Goal: Task Accomplishment & Management: Manage account settings

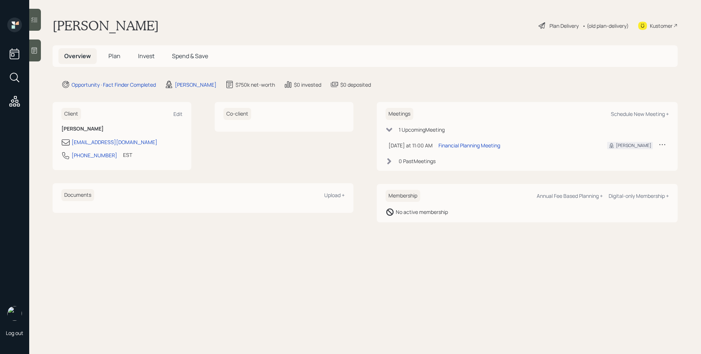
click at [425, 63] on div "Overview Plan Invest Spend & Save" at bounding box center [365, 56] width 625 height 22
click at [103, 54] on h5 "Plan" at bounding box center [115, 56] width 24 height 16
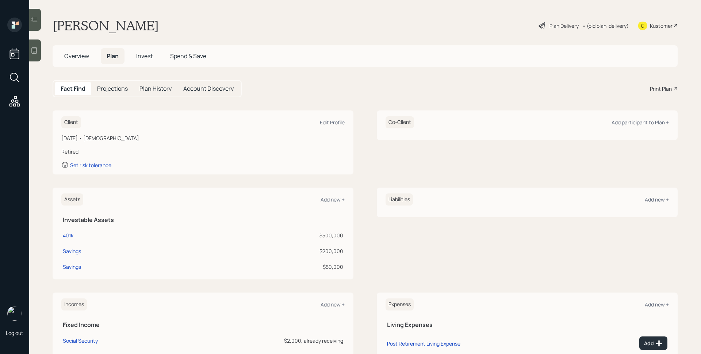
click at [111, 56] on span "Plan" at bounding box center [113, 56] width 12 height 8
click at [35, 51] on icon at bounding box center [34, 50] width 7 height 7
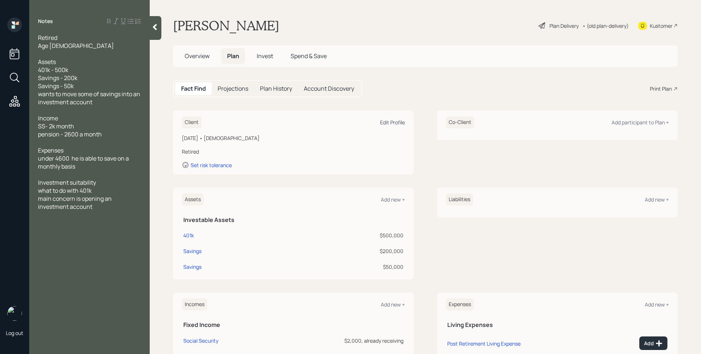
click at [392, 123] on div "Edit Profile" at bounding box center [392, 122] width 25 height 7
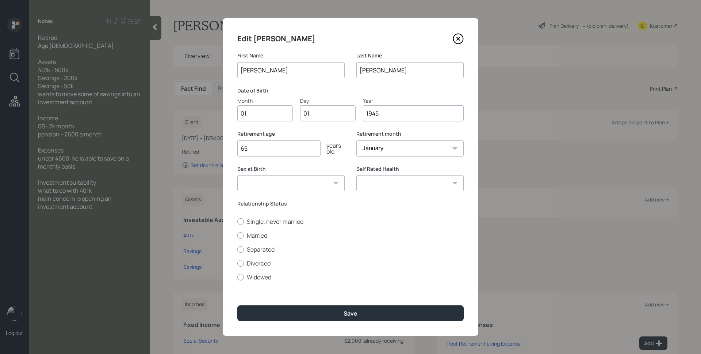
click at [242, 117] on input "01" at bounding box center [265, 113] width 56 height 16
click at [254, 114] on input "01" at bounding box center [265, 113] width 56 height 16
type input "0"
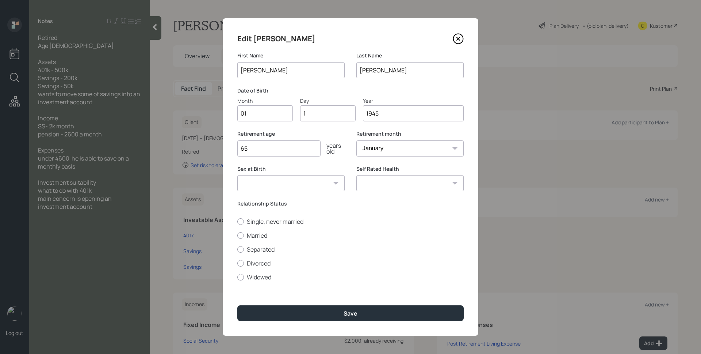
type input "17"
type input "1946"
click at [330, 88] on label "Date of Birth" at bounding box center [350, 90] width 226 height 7
click at [282, 152] on input "65" at bounding box center [278, 148] width 83 height 16
type input "62"
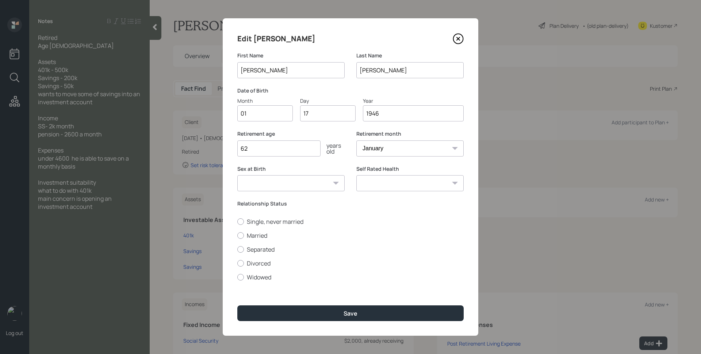
click at [334, 197] on div "Sex at Birth [DEMOGRAPHIC_DATA] [DEMOGRAPHIC_DATA] Other / Prefer not to say" at bounding box center [290, 182] width 107 height 35
click at [269, 233] on label "Married" at bounding box center [350, 235] width 226 height 8
click at [237, 235] on input "Married" at bounding box center [237, 235] width 0 height 0
radio input "true"
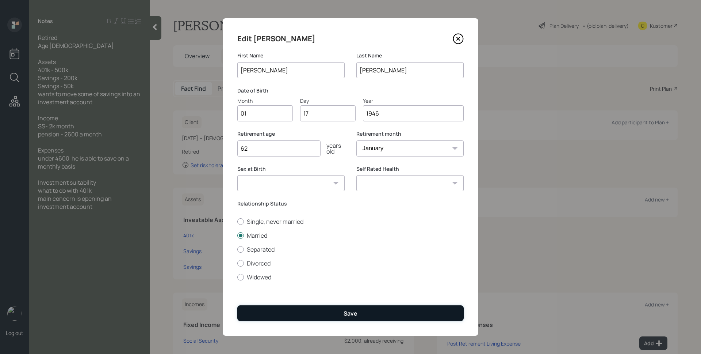
click at [351, 313] on div "Save" at bounding box center [351, 313] width 14 height 8
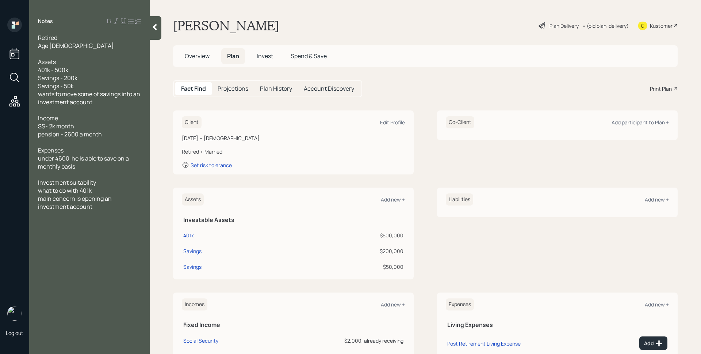
click at [460, 252] on div "Liabilities Add new +" at bounding box center [557, 233] width 241 height 92
click at [461, 77] on main "[PERSON_NAME] Plan Delivery • (old plan-delivery) Kustomer Overview Plan Invest…" at bounding box center [426, 177] width 552 height 354
click at [555, 25] on div "Plan Delivery" at bounding box center [564, 26] width 29 height 8
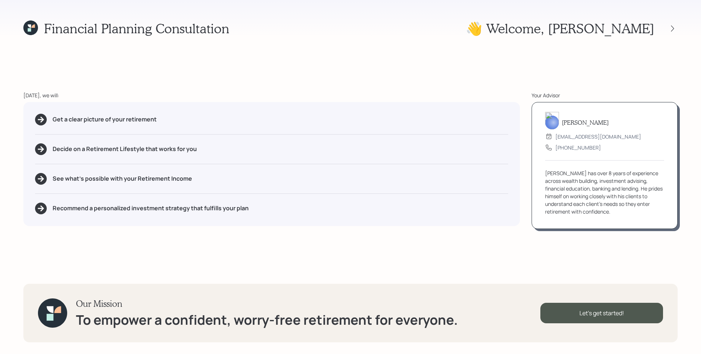
click at [490, 109] on div "Get a clear picture of your retirement Decide on a Retirement Lifestyle that wo…" at bounding box center [271, 164] width 497 height 124
click at [590, 311] on div "Let's get started!" at bounding box center [602, 312] width 123 height 20
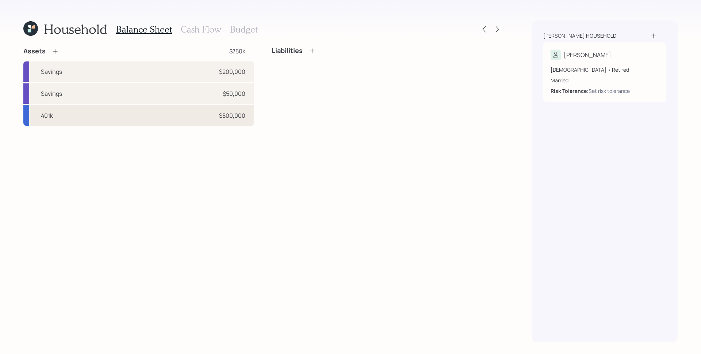
click at [235, 116] on div "$500,000" at bounding box center [232, 115] width 26 height 9
select select "ira"
select select "balanced"
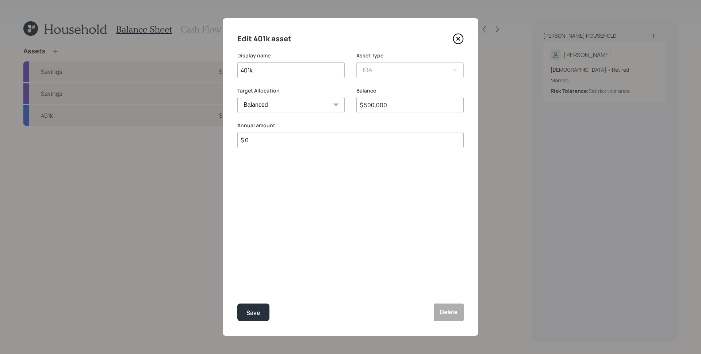
click at [393, 109] on input "$ 500,000" at bounding box center [410, 105] width 107 height 16
type input "$ 700,000"
click at [237, 303] on button "Save" at bounding box center [253, 312] width 32 height 18
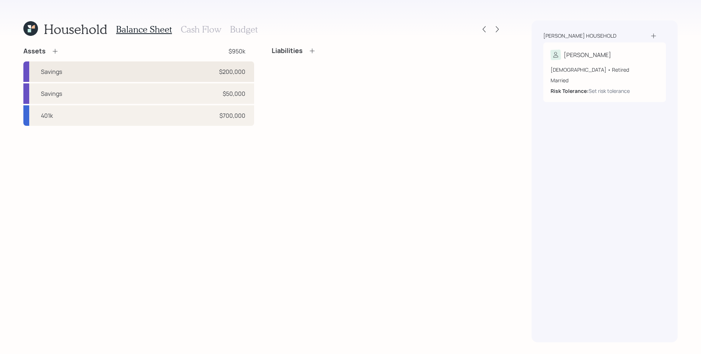
click at [213, 65] on div "Savings $200,000" at bounding box center [138, 71] width 231 height 20
select select "cash"
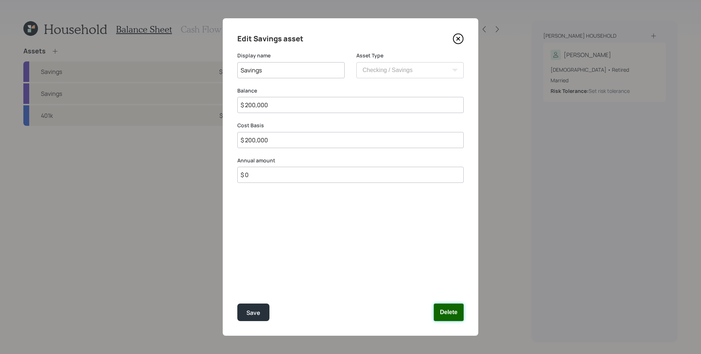
click at [453, 314] on button "Delete" at bounding box center [449, 312] width 30 height 18
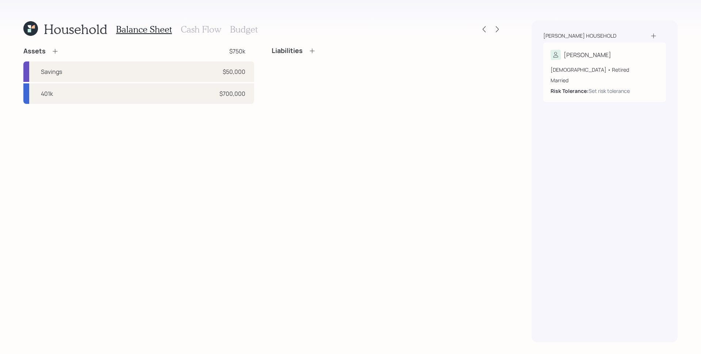
click at [50, 52] on div "Assets" at bounding box center [40, 51] width 35 height 9
click at [55, 51] on icon at bounding box center [55, 51] width 5 height 5
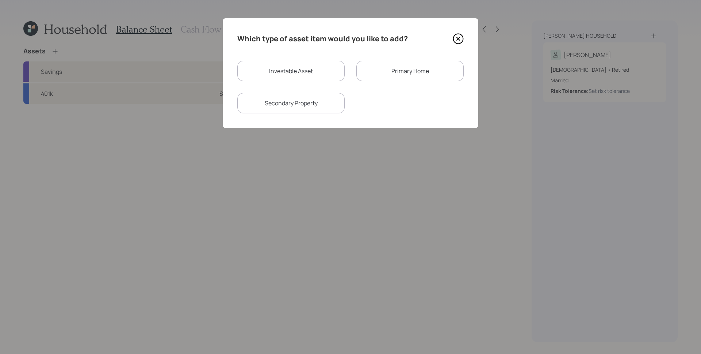
click at [462, 39] on icon at bounding box center [458, 38] width 11 height 11
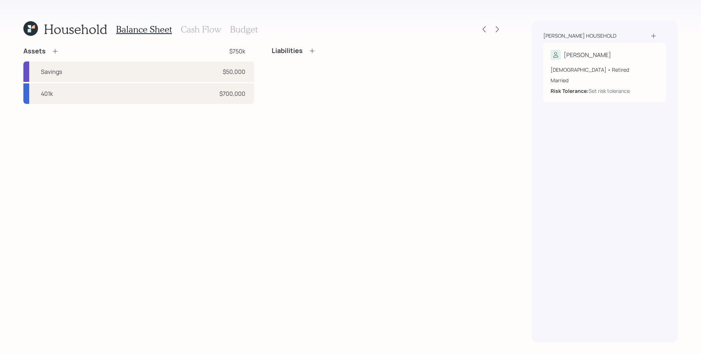
click at [56, 52] on icon at bounding box center [55, 50] width 7 height 7
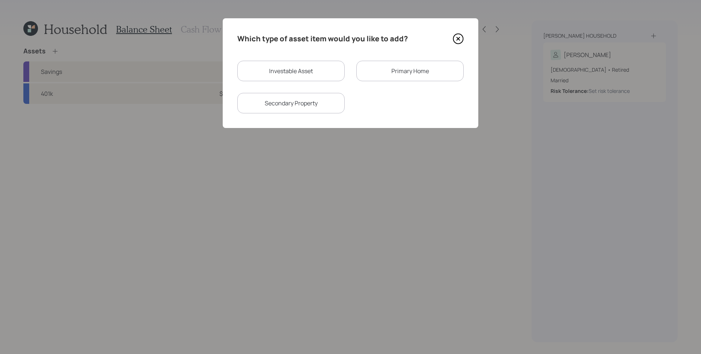
click at [269, 78] on div "Investable Asset" at bounding box center [290, 71] width 107 height 20
select select "taxable"
select select "balanced"
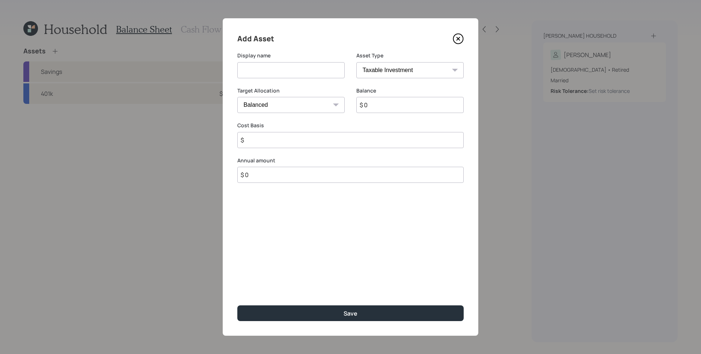
click at [271, 76] on input at bounding box center [290, 70] width 107 height 16
type input "[PERSON_NAME] [PERSON_NAME]"
click at [388, 75] on select "SEP [PERSON_NAME] IRA 401(k) [PERSON_NAME] 401(k) 403(b) [PERSON_NAME] 403(b) 4…" at bounding box center [410, 70] width 107 height 16
click at [357, 62] on select "SEP [PERSON_NAME] IRA 401(k) [PERSON_NAME] 401(k) 403(b) [PERSON_NAME] 403(b) 4…" at bounding box center [410, 70] width 107 height 16
click at [380, 81] on div "Asset Type SEP [PERSON_NAME] IRA 401(k) [PERSON_NAME] 401(k) 403(b) [PERSON_NAM…" at bounding box center [410, 69] width 107 height 35
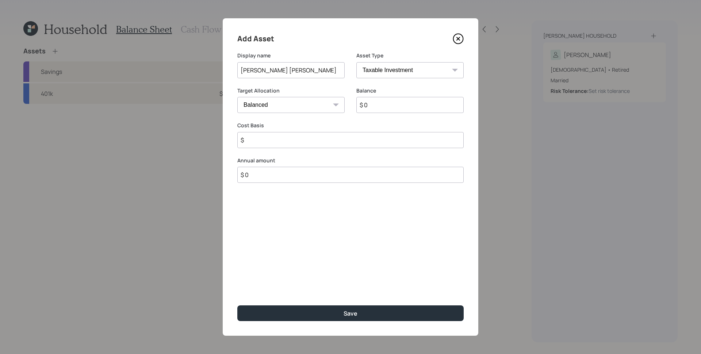
click at [403, 102] on input "$ 0" at bounding box center [410, 105] width 107 height 16
type input "$ 3,000"
type input "$ 0"
click at [237, 305] on button "Save" at bounding box center [350, 313] width 226 height 16
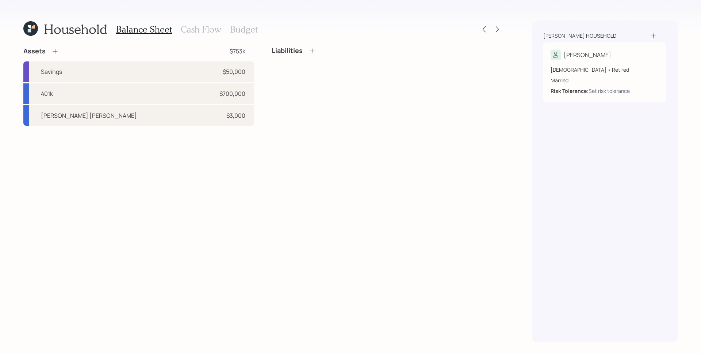
click at [57, 55] on div "Assets" at bounding box center [40, 51] width 35 height 9
click at [55, 53] on icon at bounding box center [55, 50] width 7 height 7
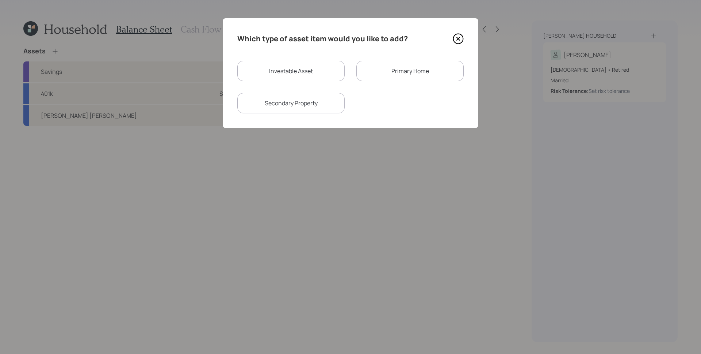
click at [279, 77] on div "Investable Asset" at bounding box center [290, 71] width 107 height 20
select select "taxable"
select select "balanced"
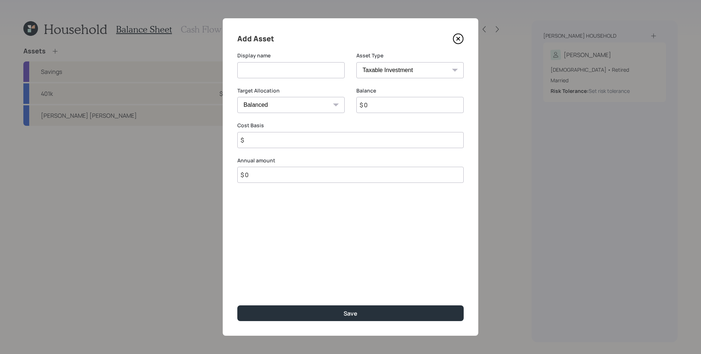
click at [303, 72] on input at bounding box center [290, 70] width 107 height 16
type input "UAW Savings Plan"
click at [414, 74] on select "SEP [PERSON_NAME] IRA 401(k) [PERSON_NAME] 401(k) 403(b) [PERSON_NAME] 403(b) 4…" at bounding box center [410, 70] width 107 height 16
select select "ira"
click at [357, 62] on select "SEP [PERSON_NAME] IRA 401(k) [PERSON_NAME] 401(k) 403(b) [PERSON_NAME] 403(b) 4…" at bounding box center [410, 70] width 107 height 16
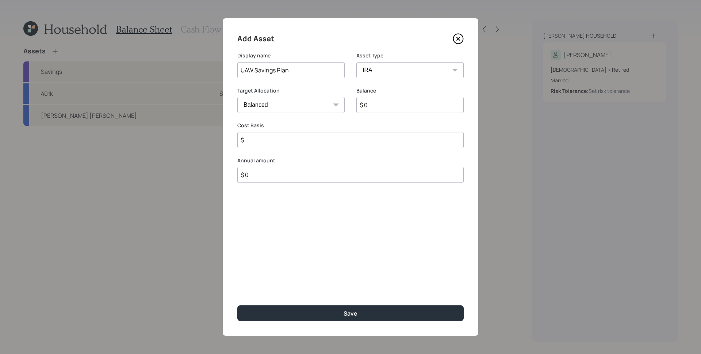
type input "$"
click at [409, 111] on input "$ 0" at bounding box center [410, 105] width 107 height 16
type input "$ 3,000"
type input "$ 0"
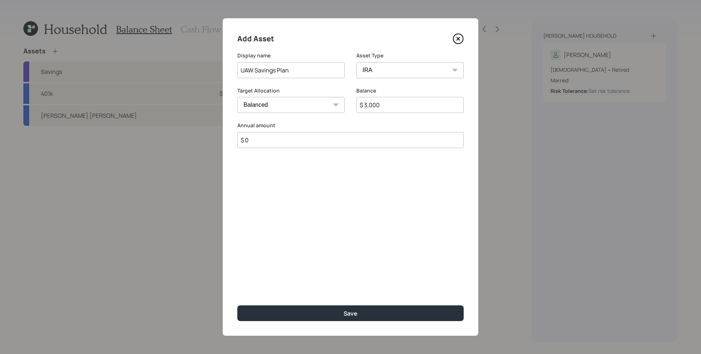
click at [237, 305] on button "Save" at bounding box center [350, 313] width 226 height 16
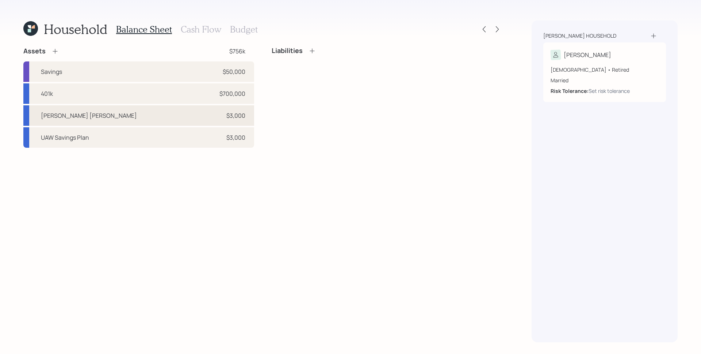
click at [179, 111] on div "[PERSON_NAME] [PERSON_NAME] $3,000" at bounding box center [138, 115] width 231 height 20
select select "taxable"
select select "balanced"
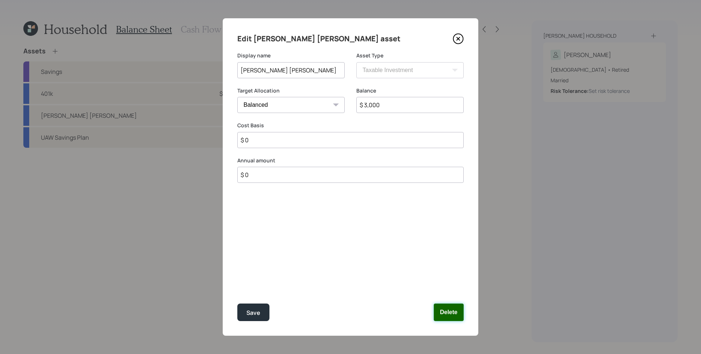
click at [462, 319] on button "Delete" at bounding box center [449, 312] width 30 height 18
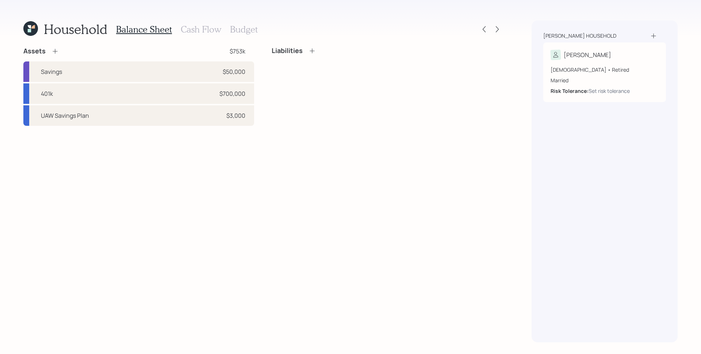
click at [54, 53] on icon at bounding box center [55, 51] width 5 height 5
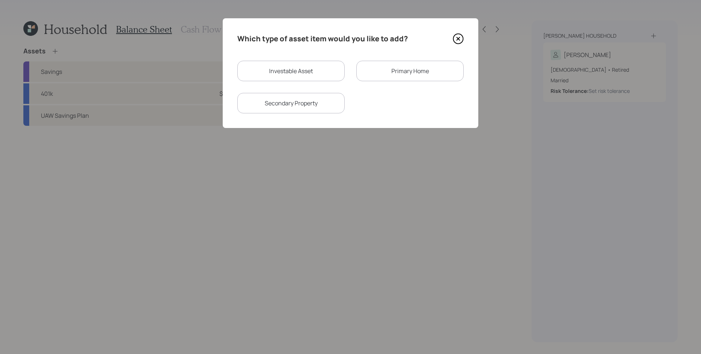
click at [273, 73] on div "Investable Asset" at bounding box center [290, 71] width 107 height 20
select select "taxable"
select select "balanced"
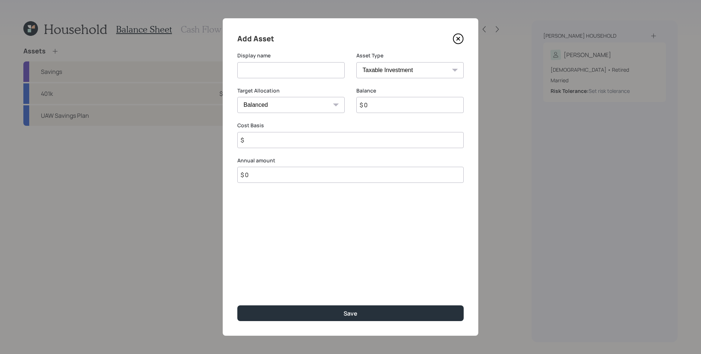
click at [273, 73] on input at bounding box center [290, 70] width 107 height 16
type input "[PERSON_NAME] [PERSON_NAME]"
click at [403, 111] on input "$ 0" at bounding box center [410, 105] width 107 height 16
click at [396, 68] on select "SEP [PERSON_NAME] IRA 401(k) [PERSON_NAME] 401(k) 403(b) [PERSON_NAME] 403(b) 4…" at bounding box center [410, 70] width 107 height 16
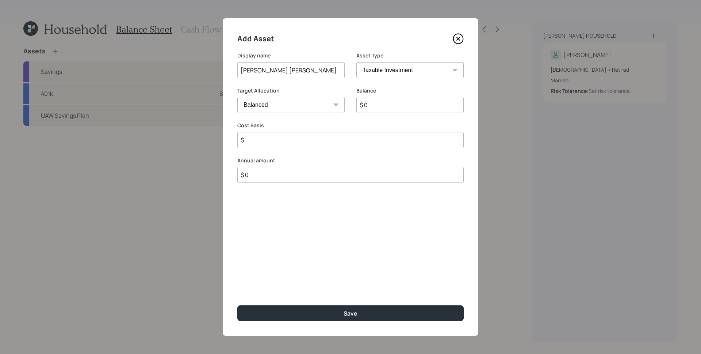
select select "ira"
click at [357, 62] on select "SEP [PERSON_NAME] IRA 401(k) [PERSON_NAME] 401(k) 403(b) [PERSON_NAME] 403(b) 4…" at bounding box center [410, 70] width 107 height 16
type input "$"
click at [304, 75] on input "[PERSON_NAME] [PERSON_NAME]" at bounding box center [290, 70] width 107 height 16
type input "[PERSON_NAME] [PERSON_NAME] Rollover IRA"
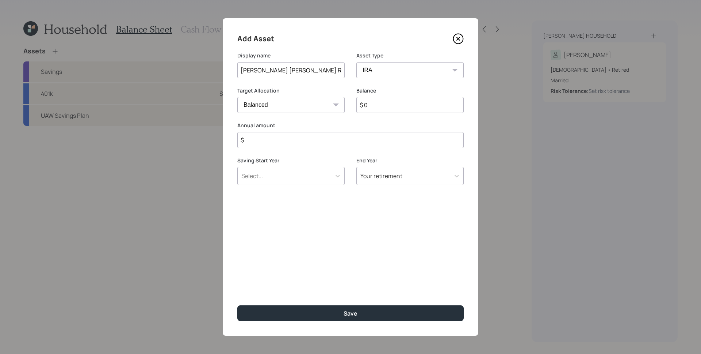
click at [378, 104] on input "$ 0" at bounding box center [410, 105] width 107 height 16
type input "$ 4,019"
click at [271, 137] on input "$" at bounding box center [350, 140] width 226 height 16
type input "$ 0"
drag, startPoint x: 380, startPoint y: 105, endPoint x: 373, endPoint y: 105, distance: 6.6
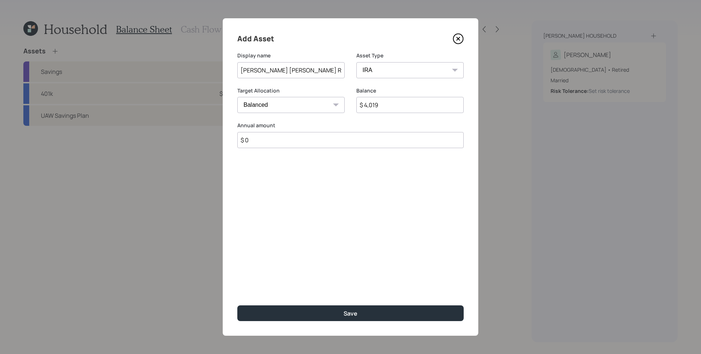
click at [373, 105] on input "$ 4,019" at bounding box center [410, 105] width 107 height 16
type input "$ 4,090"
click at [382, 178] on div "Add Asset Display name [PERSON_NAME] [PERSON_NAME] Rollover IRA Asset Type SEP …" at bounding box center [351, 176] width 256 height 317
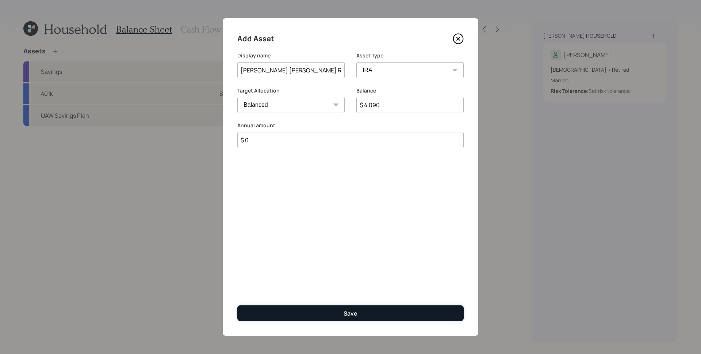
click at [370, 313] on button "Save" at bounding box center [350, 313] width 226 height 16
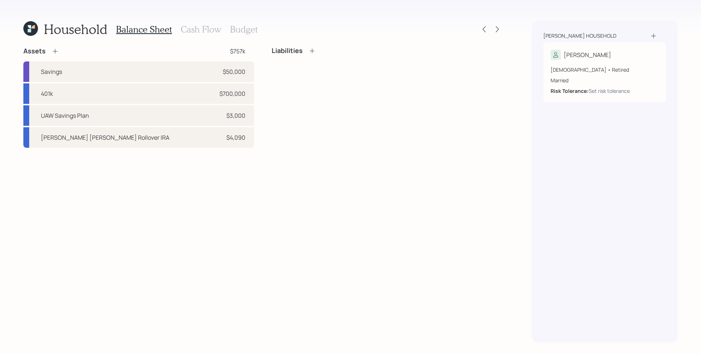
click at [55, 52] on icon at bounding box center [55, 50] width 7 height 7
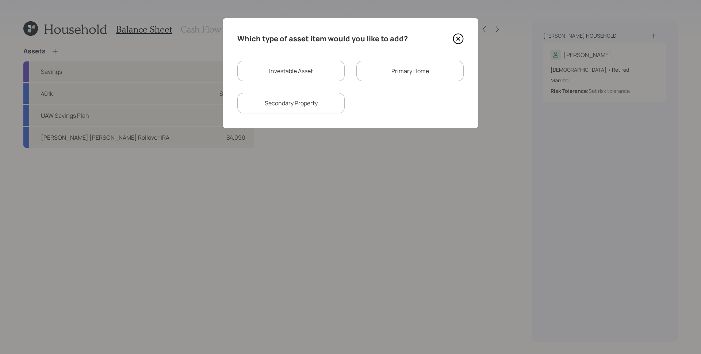
click at [399, 65] on div "Primary Home" at bounding box center [410, 71] width 107 height 20
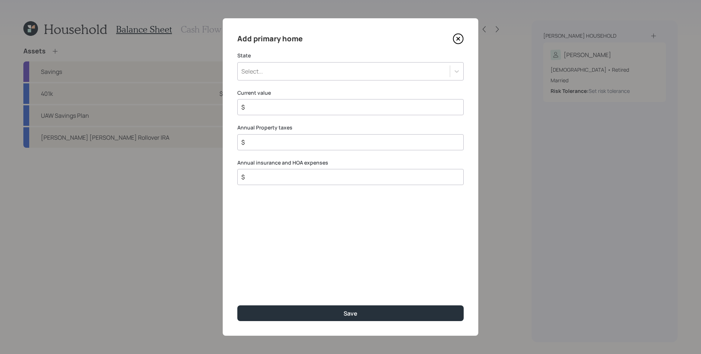
click at [328, 68] on div "Select..." at bounding box center [344, 71] width 212 height 12
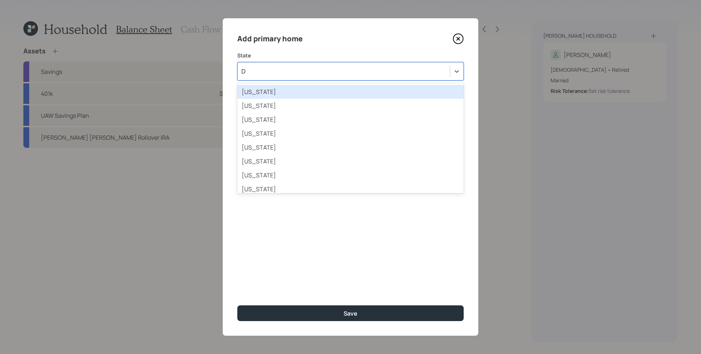
type input "De"
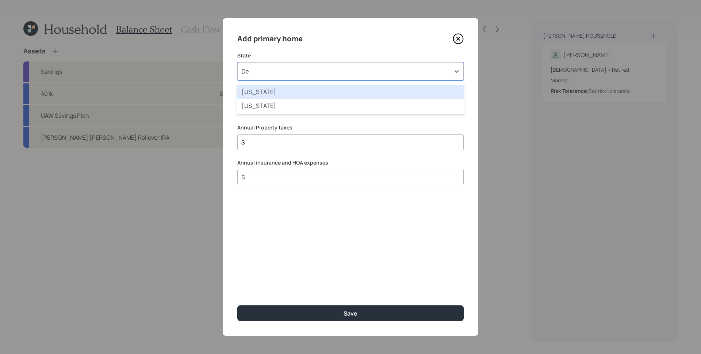
click at [302, 96] on div "[US_STATE]" at bounding box center [350, 92] width 226 height 14
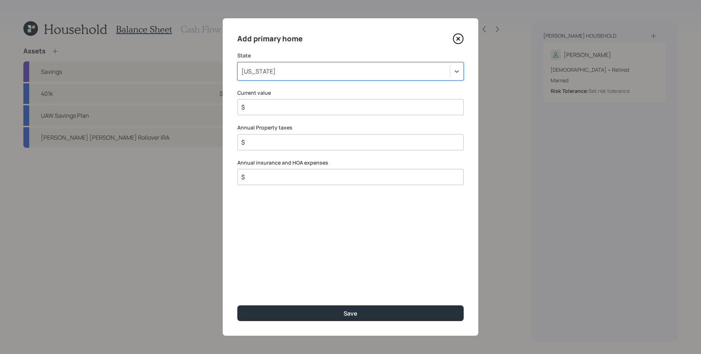
click at [300, 90] on label "Current value" at bounding box center [350, 92] width 226 height 7
click at [331, 107] on input "$" at bounding box center [348, 107] width 214 height 9
type input "$ 425,000"
click at [283, 144] on input "$ 2,700" at bounding box center [348, 142] width 214 height 9
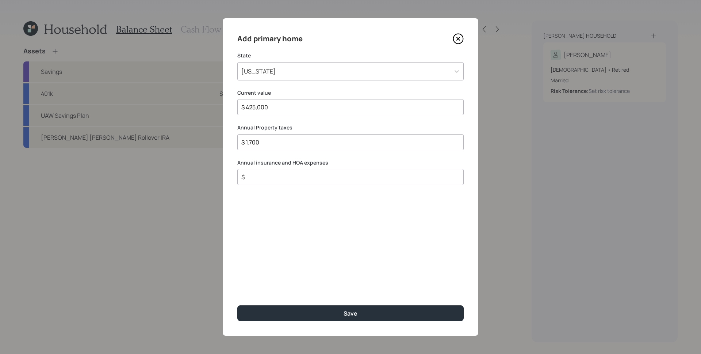
type input "$ 1,700"
type input "$ 1,000"
click at [237, 305] on button "Save" at bounding box center [350, 313] width 226 height 16
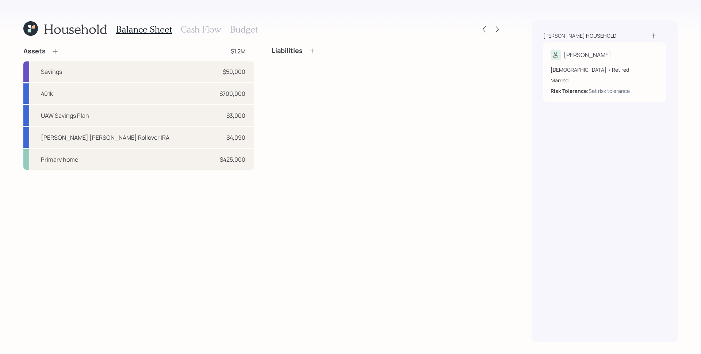
click at [294, 287] on div "Assets $1.2M Savings $50,000 401k $700,000 UAW Savings Plan $3,000 [PERSON_NAME…" at bounding box center [262, 194] width 479 height 295
click at [208, 30] on h3 "Cash Flow" at bounding box center [201, 29] width 41 height 11
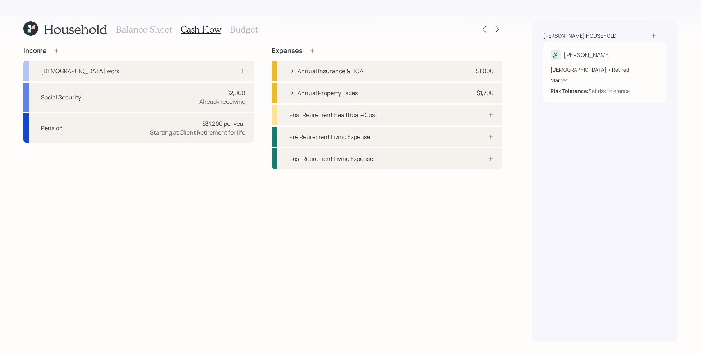
click at [239, 31] on h3 "Budget" at bounding box center [244, 29] width 28 height 11
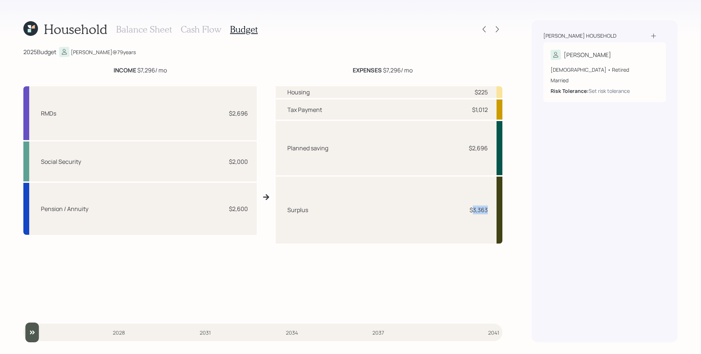
drag, startPoint x: 473, startPoint y: 211, endPoint x: 488, endPoint y: 211, distance: 15.0
click at [488, 211] on div "Surplus $3,363" at bounding box center [389, 209] width 227 height 67
click at [198, 32] on h3 "Cash Flow" at bounding box center [201, 29] width 41 height 11
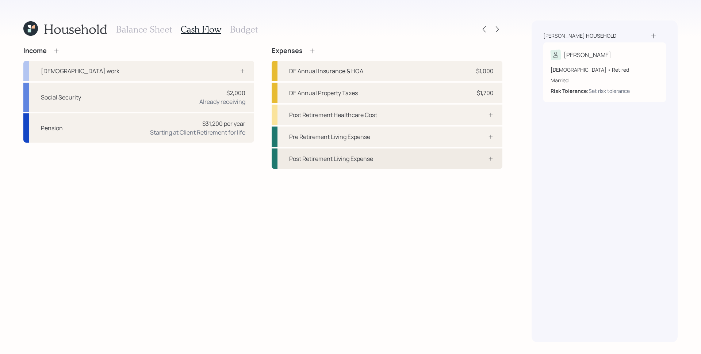
click at [391, 162] on div "Post Retirement Living Expense" at bounding box center [387, 158] width 231 height 20
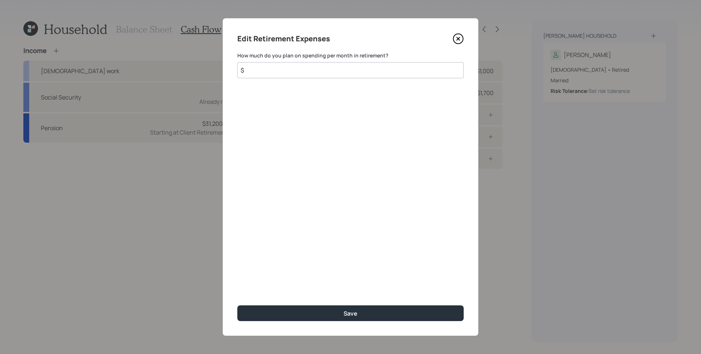
click at [340, 71] on input "$" at bounding box center [350, 70] width 226 height 16
type input "$ 2,800"
click at [237, 305] on button "Save" at bounding box center [350, 313] width 226 height 16
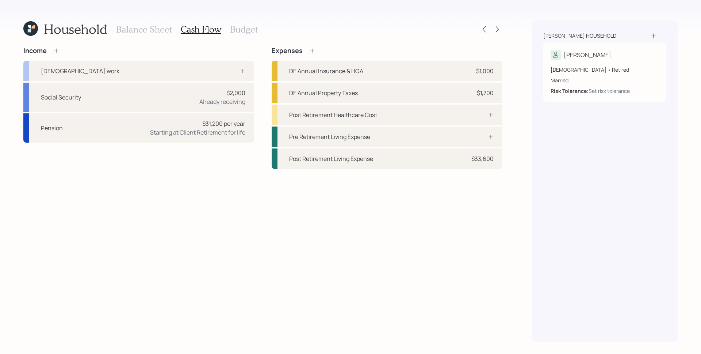
click at [245, 32] on h3 "Budget" at bounding box center [244, 29] width 28 height 11
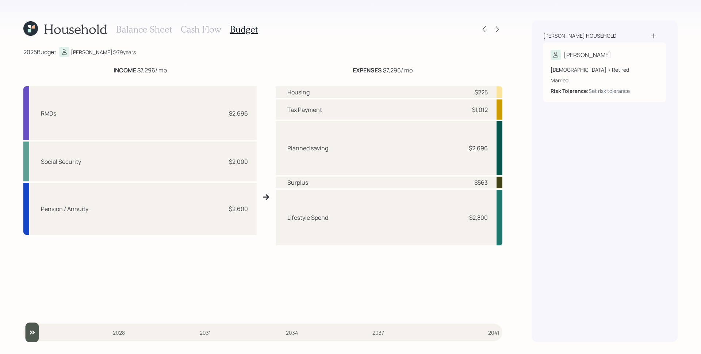
click at [544, 201] on div "[PERSON_NAME] household [PERSON_NAME] [DEMOGRAPHIC_DATA] • Retired Married Risk…" at bounding box center [605, 180] width 146 height 321
click at [499, 28] on icon at bounding box center [497, 29] width 7 height 7
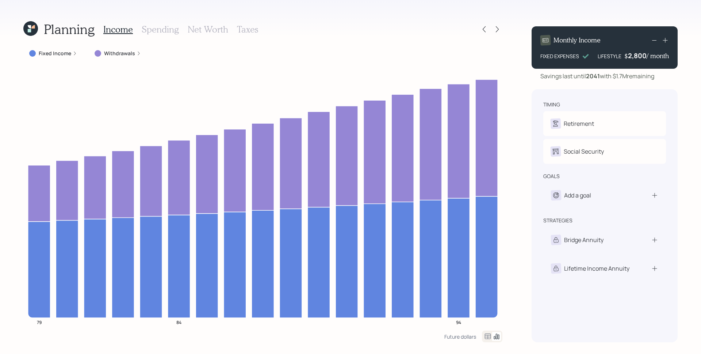
drag, startPoint x: 73, startPoint y: 55, endPoint x: 71, endPoint y: 64, distance: 8.6
click at [73, 55] on div "Fixed Income" at bounding box center [53, 53] width 48 height 7
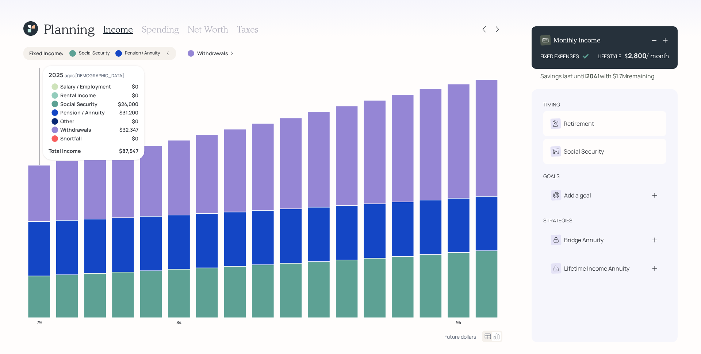
click at [31, 296] on icon at bounding box center [39, 296] width 22 height 42
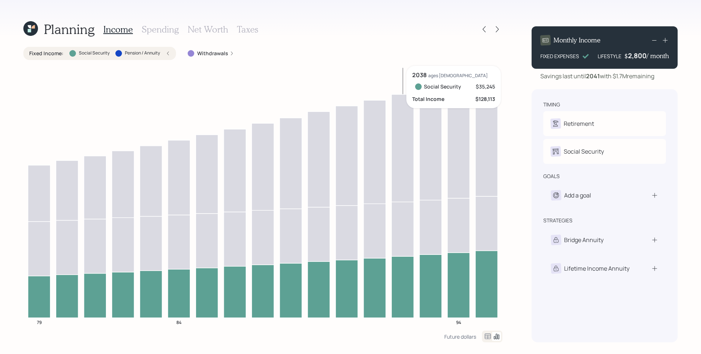
click at [408, 299] on icon at bounding box center [403, 286] width 22 height 61
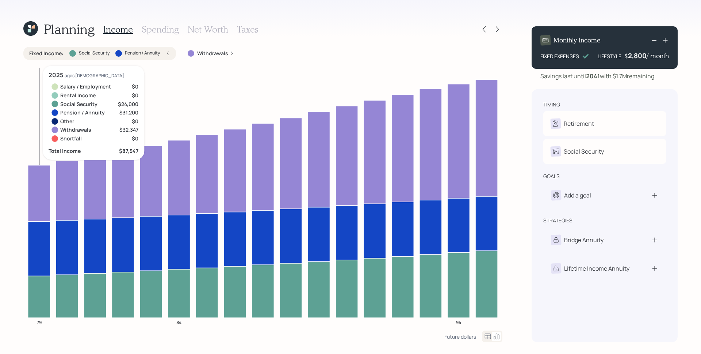
click at [33, 247] on icon at bounding box center [39, 248] width 22 height 54
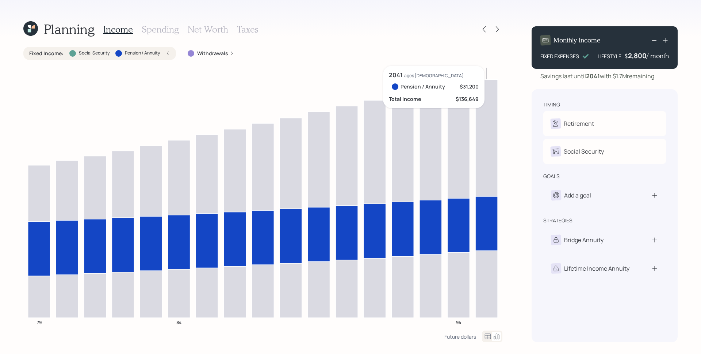
click at [482, 233] on icon at bounding box center [487, 223] width 22 height 54
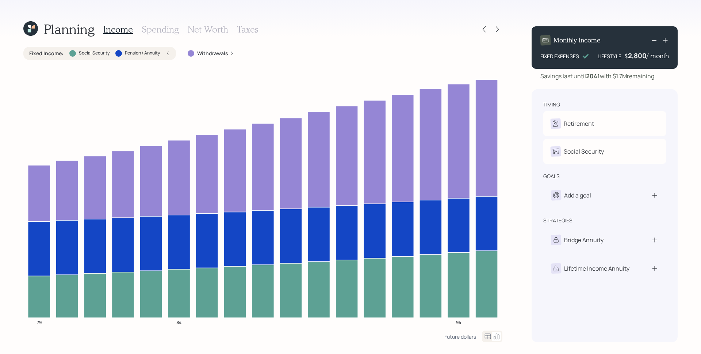
click at [165, 53] on div "Fixed Income : Social Security Pension / Annuity" at bounding box center [99, 53] width 141 height 7
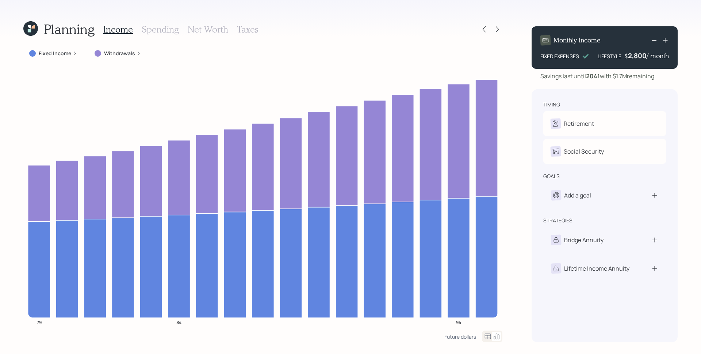
click at [134, 54] on div "Withdrawals" at bounding box center [118, 53] width 46 height 7
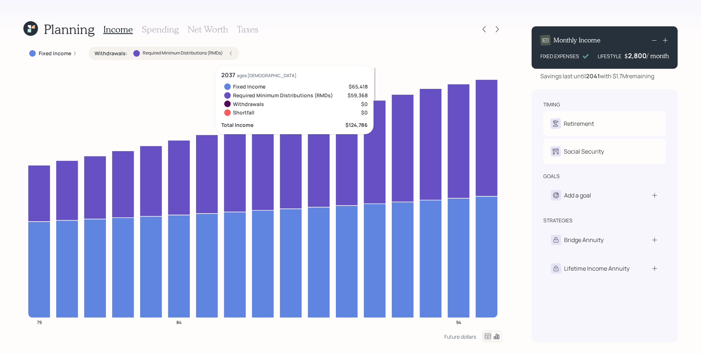
click at [378, 138] on icon at bounding box center [375, 151] width 22 height 103
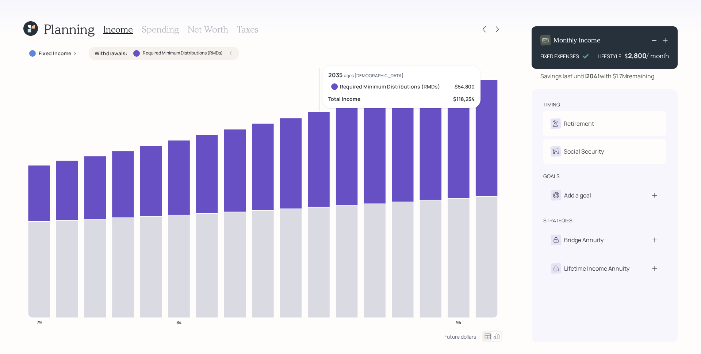
click at [310, 119] on icon at bounding box center [319, 158] width 22 height 95
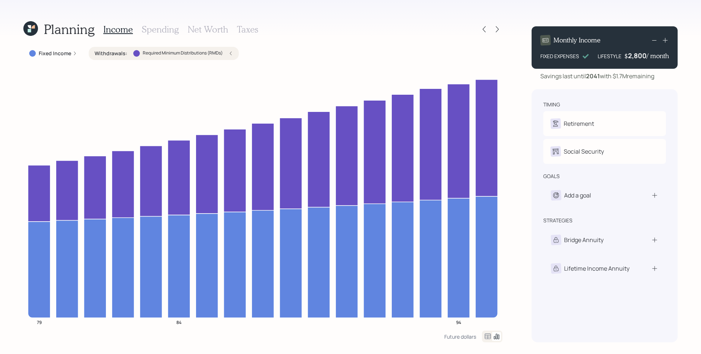
click at [221, 54] on label "Required Minimum Distributions (RMDs)" at bounding box center [183, 53] width 80 height 6
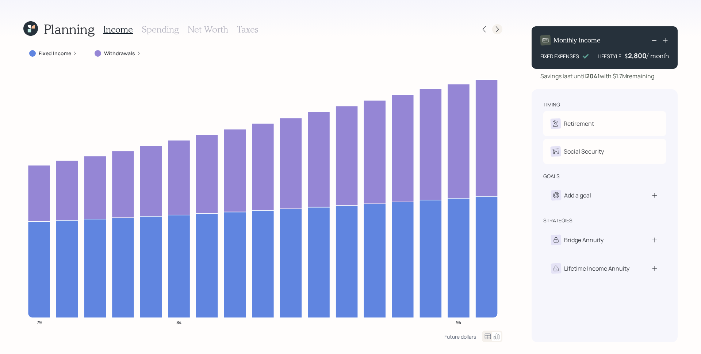
click at [499, 26] on icon at bounding box center [497, 29] width 7 height 7
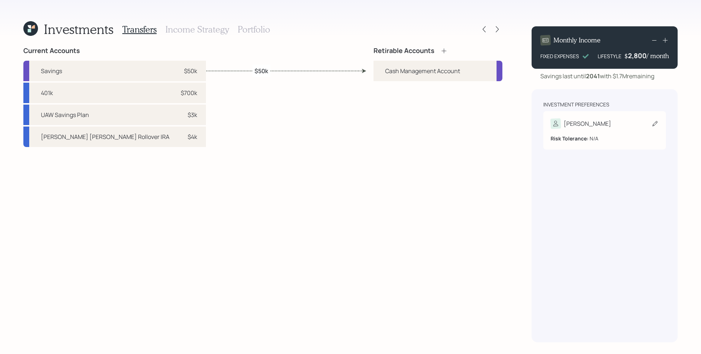
click at [597, 125] on div "[PERSON_NAME]" at bounding box center [605, 123] width 108 height 10
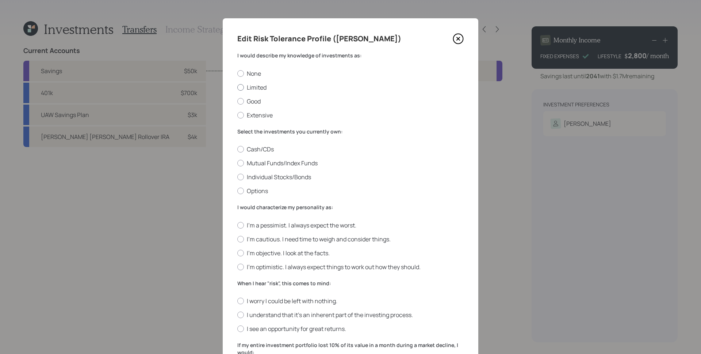
click at [260, 89] on label "Limited" at bounding box center [350, 87] width 226 height 8
click at [237, 87] on input "Limited" at bounding box center [237, 87] width 0 height 0
radio input "true"
click at [259, 161] on label "Mutual Funds/Index Funds" at bounding box center [350, 163] width 226 height 8
click at [237, 163] on input "Mutual Funds/Index Funds" at bounding box center [237, 163] width 0 height 0
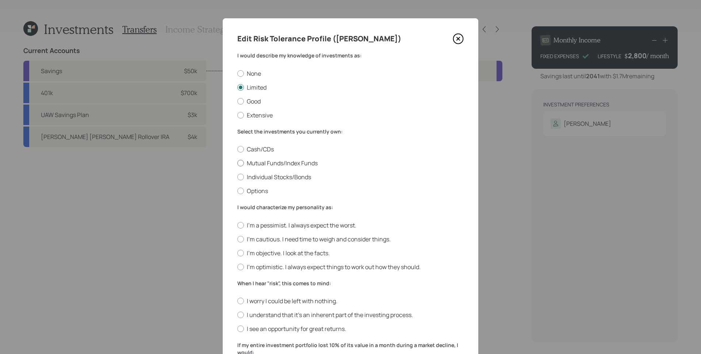
radio input "true"
click at [267, 255] on label "I'm objective. I look at the facts." at bounding box center [350, 253] width 226 height 8
click at [237, 253] on input "I'm objective. I look at the facts." at bounding box center [237, 252] width 0 height 0
radio input "true"
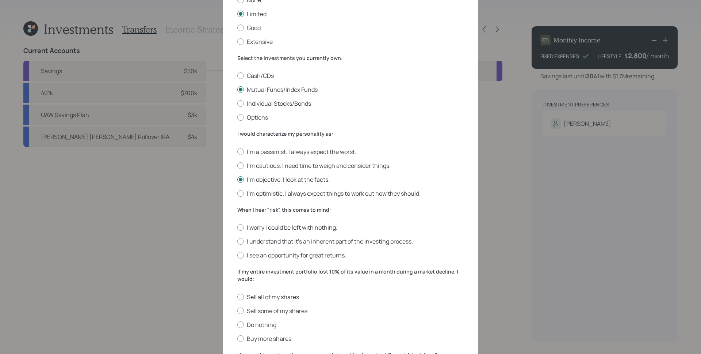
click at [255, 237] on div "I worry I could be left with nothing. I understand that it’s an inherent part o…" at bounding box center [350, 241] width 226 height 36
click at [256, 240] on label "I understand that it’s an inherent part of the investing process." at bounding box center [350, 241] width 226 height 8
click at [237, 241] on input "I understand that it’s an inherent part of the investing process." at bounding box center [237, 241] width 0 height 0
radio input "true"
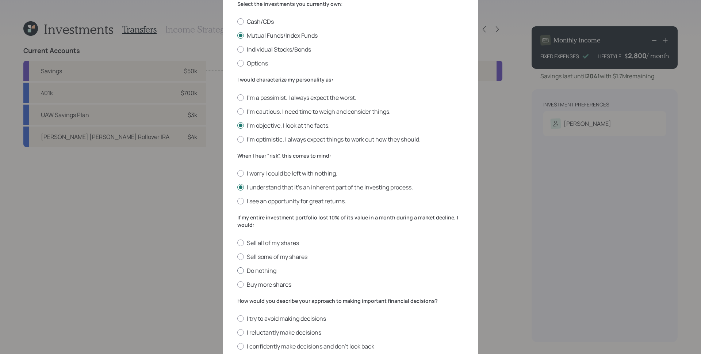
click at [258, 271] on label "Do nothing" at bounding box center [350, 270] width 226 height 8
click at [237, 270] on input "Do nothing" at bounding box center [237, 270] width 0 height 0
radio input "true"
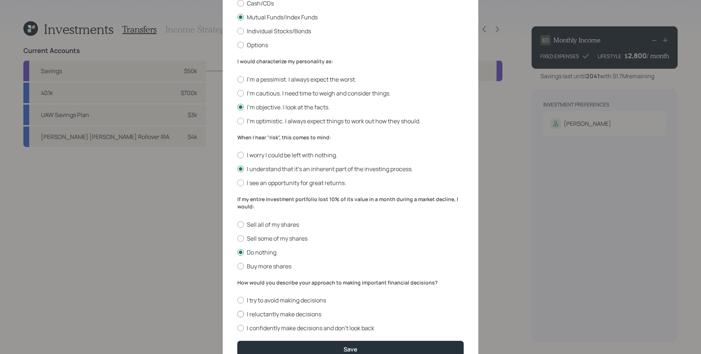
scroll to position [174, 0]
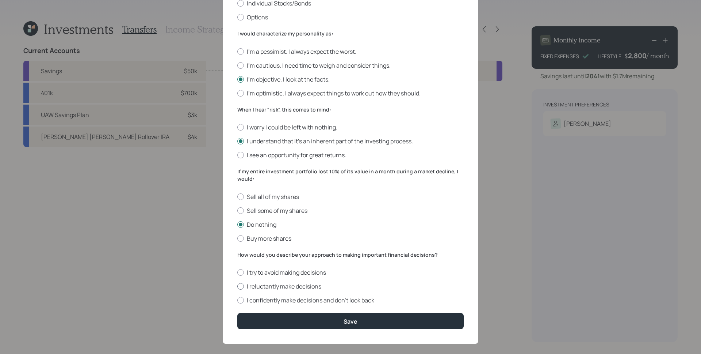
click at [268, 288] on label "I reluctantly make decisions" at bounding box center [350, 286] width 226 height 8
click at [237, 286] on input "I reluctantly make decisions" at bounding box center [237, 286] width 0 height 0
radio input "true"
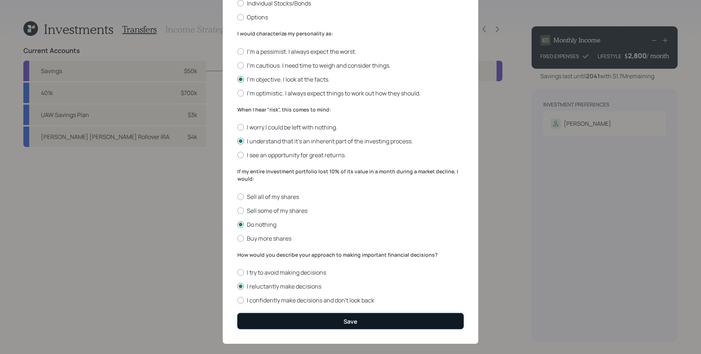
click at [317, 319] on button "Save" at bounding box center [350, 321] width 226 height 16
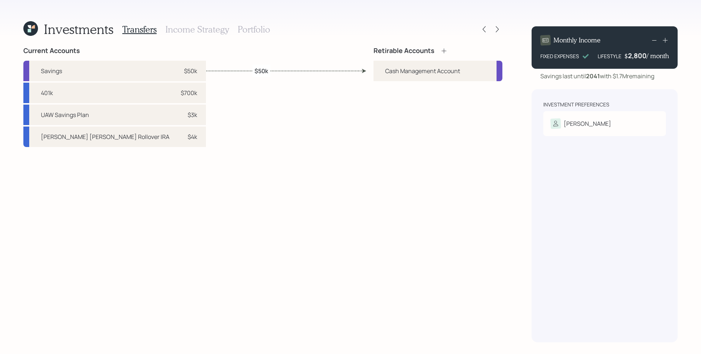
click at [442, 49] on icon at bounding box center [444, 50] width 7 height 7
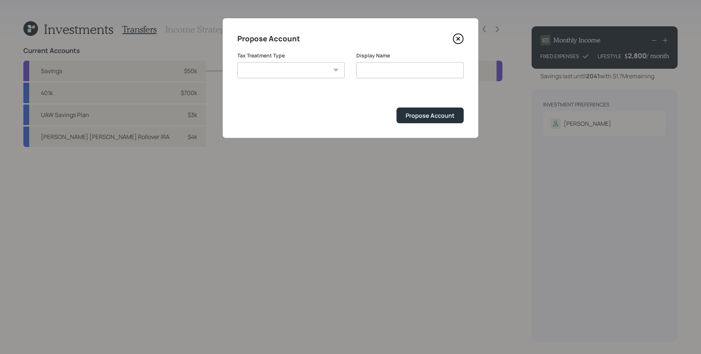
click at [286, 68] on select "[PERSON_NAME] Taxable Traditional" at bounding box center [290, 70] width 107 height 16
select select "traditional"
click at [237, 62] on select "[PERSON_NAME] Taxable Traditional" at bounding box center [290, 70] width 107 height 16
click at [399, 69] on input "Traditional" at bounding box center [410, 70] width 107 height 16
type input "Traditional IRA"
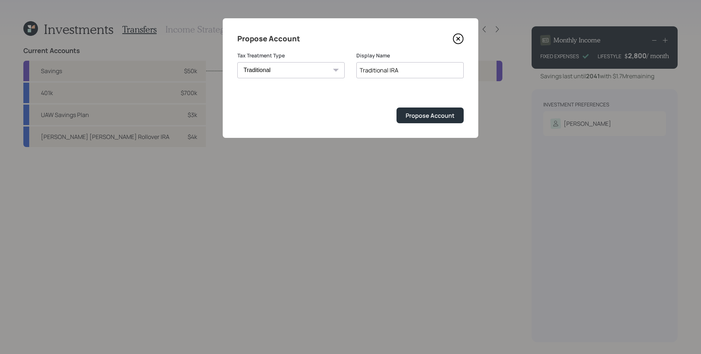
click at [397, 107] on button "Propose Account" at bounding box center [430, 115] width 67 height 16
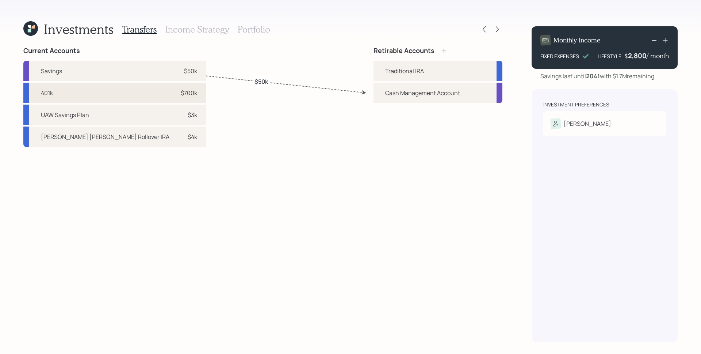
click at [181, 91] on div "$700k" at bounding box center [189, 92] width 16 height 9
click at [400, 68] on div "Traditional IRA" at bounding box center [404, 70] width 39 height 9
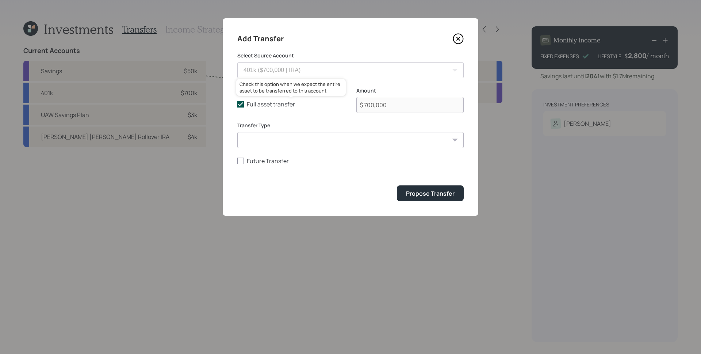
click at [280, 104] on label "Full asset transfer" at bounding box center [290, 104] width 107 height 8
click at [237, 104] on input "Full asset transfer" at bounding box center [237, 104] width 0 height 0
checkbox input "false"
click at [400, 104] on input "$ 700,000" at bounding box center [410, 105] width 107 height 16
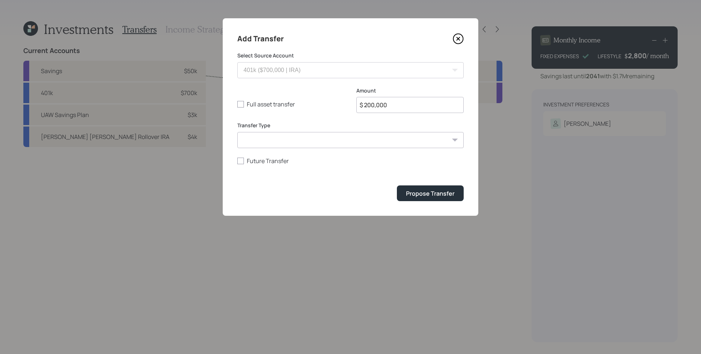
type input "$ 200,000"
click at [397, 185] on button "Propose Transfer" at bounding box center [430, 193] width 67 height 16
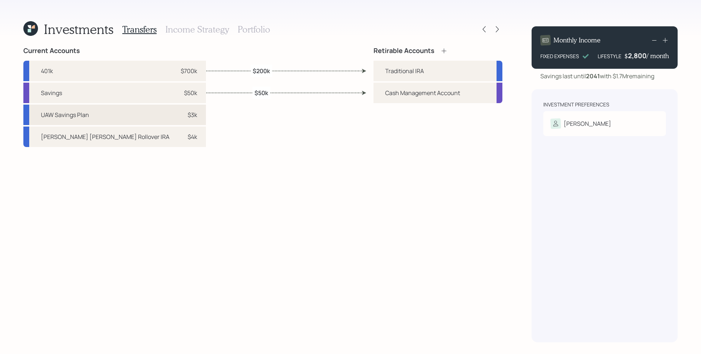
click at [148, 116] on div "UAW Savings Plan $3k" at bounding box center [114, 114] width 183 height 20
click at [417, 74] on div "Traditional IRA" at bounding box center [404, 70] width 39 height 9
select select "4212a47e-8176-4927-87f7-3b2f08466835"
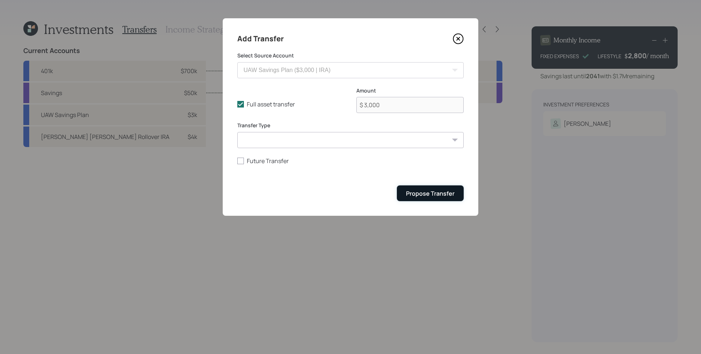
click at [428, 199] on button "Propose Transfer" at bounding box center [430, 193] width 67 height 16
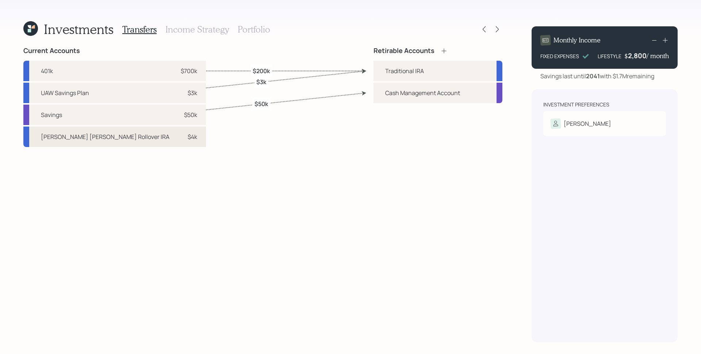
click at [120, 141] on div "[PERSON_NAME] [PERSON_NAME] Rollover IRA $4k" at bounding box center [114, 136] width 183 height 20
click at [385, 68] on div "Traditional IRA" at bounding box center [404, 70] width 39 height 9
select select "0eca0a30-8065-4314-8af9-3214bdeebb1a"
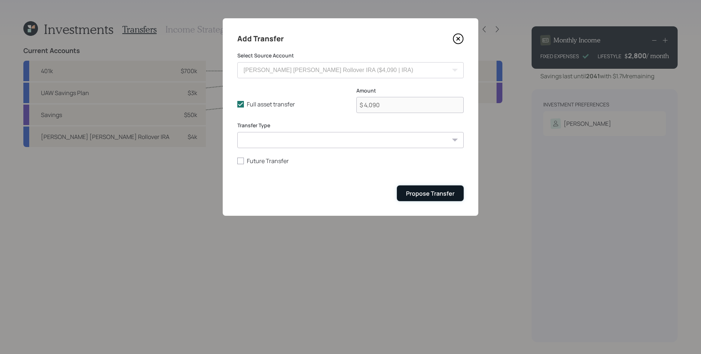
click at [444, 188] on button "Propose Transfer" at bounding box center [430, 193] width 67 height 16
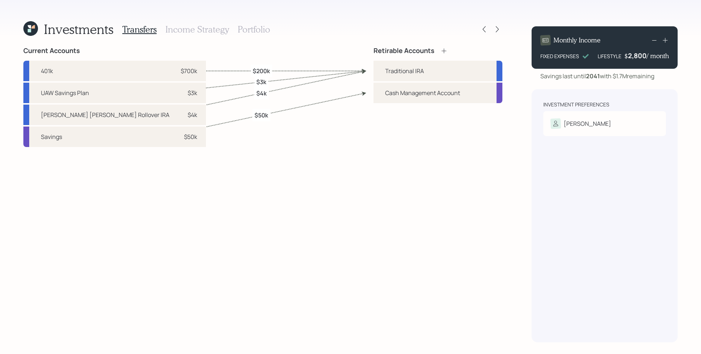
click at [320, 211] on div "Current Accounts 401k $700k UAW Savings Plan $3k [PERSON_NAME] [PERSON_NAME] Ro…" at bounding box center [262, 194] width 479 height 295
click at [187, 30] on h3 "Income Strategy" at bounding box center [197, 29] width 64 height 11
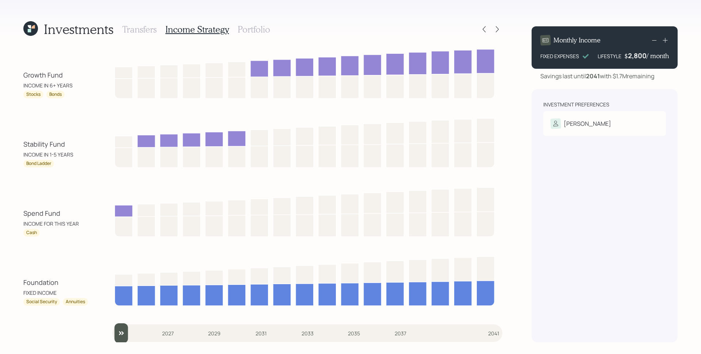
click at [259, 31] on h3 "Portfolio" at bounding box center [254, 29] width 33 height 11
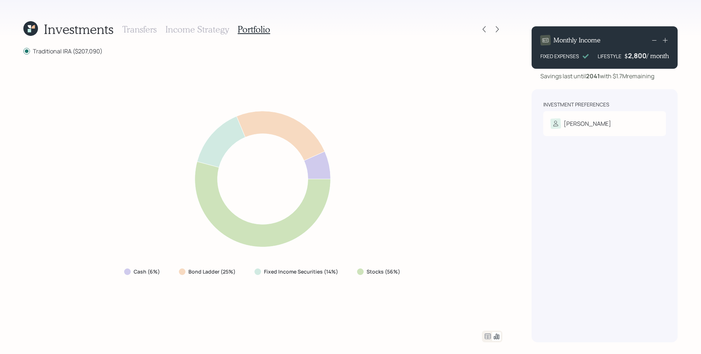
click at [359, 74] on div "Cash (6%) Bond Ladder (25%) Fixed Income Securities (14%) Stocks (56%)" at bounding box center [262, 193] width 479 height 258
click at [484, 27] on icon at bounding box center [484, 29] width 7 height 7
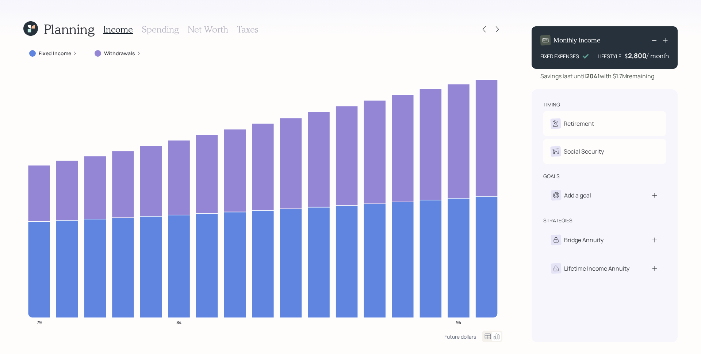
click at [161, 31] on h3 "Spending" at bounding box center [160, 29] width 37 height 11
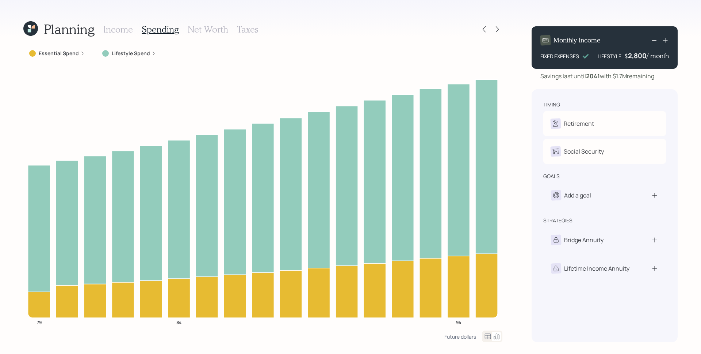
click at [125, 52] on label "Lifestyle Spend" at bounding box center [131, 53] width 38 height 7
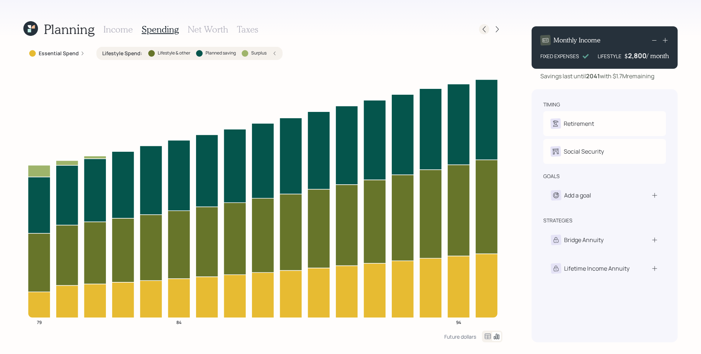
click at [481, 30] on icon at bounding box center [484, 29] width 7 height 7
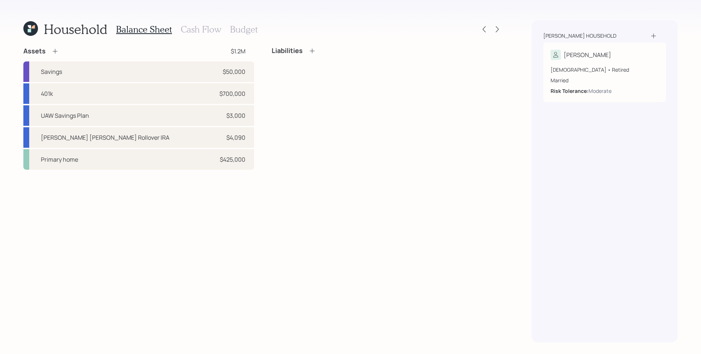
click at [55, 51] on icon at bounding box center [55, 50] width 7 height 7
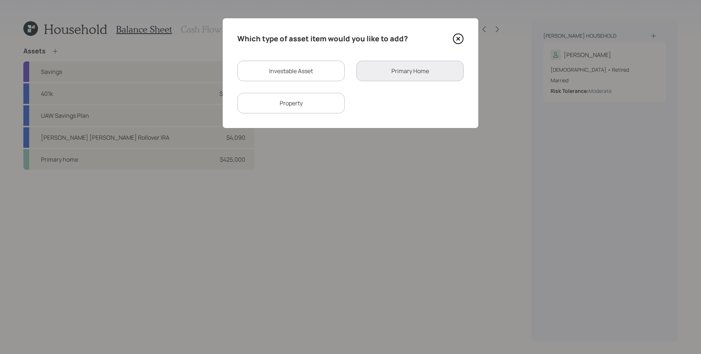
click at [318, 74] on div "Investable Asset" at bounding box center [290, 71] width 107 height 20
select select "taxable"
select select "balanced"
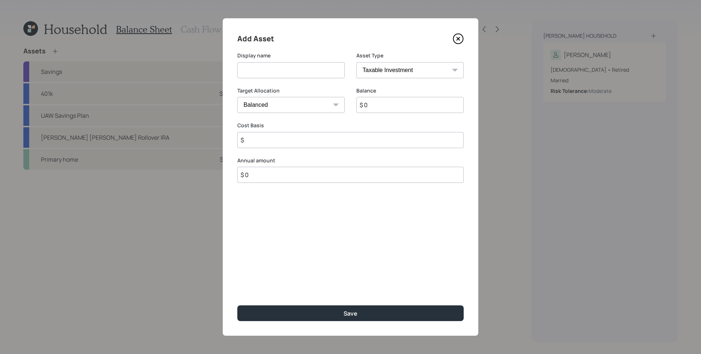
click at [294, 71] on input at bounding box center [290, 70] width 107 height 16
type input "Brokerage"
click at [441, 72] on select "SEP [PERSON_NAME] IRA 401(k) [PERSON_NAME] 401(k) 403(b) [PERSON_NAME] 403(b) 4…" at bounding box center [410, 70] width 107 height 16
click at [357, 62] on select "SEP [PERSON_NAME] IRA 401(k) [PERSON_NAME] 401(k) 403(b) [PERSON_NAME] 403(b) 4…" at bounding box center [410, 70] width 107 height 16
click at [416, 99] on input "$ 0" at bounding box center [410, 105] width 107 height 16
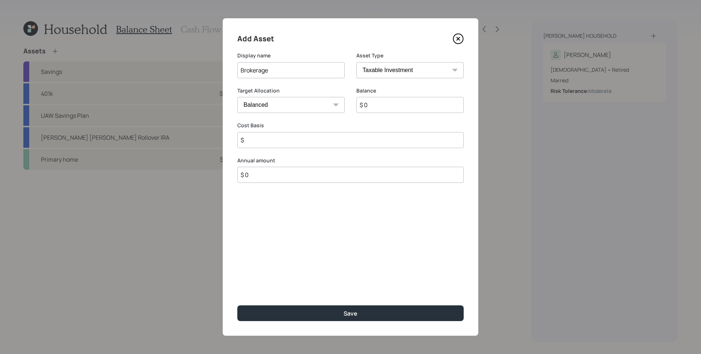
click at [416, 99] on input "$ 0" at bounding box center [410, 105] width 107 height 16
click at [416, 100] on input "$ 0" at bounding box center [410, 105] width 107 height 16
click at [415, 104] on input "$ 0" at bounding box center [410, 105] width 107 height 16
type input "$ 1"
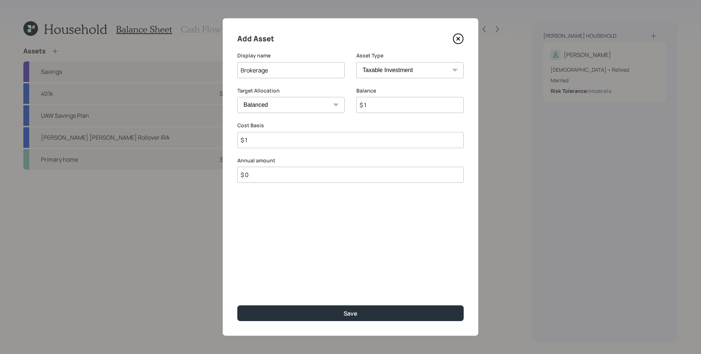
type input "$ 1"
type input "$ 30,000"
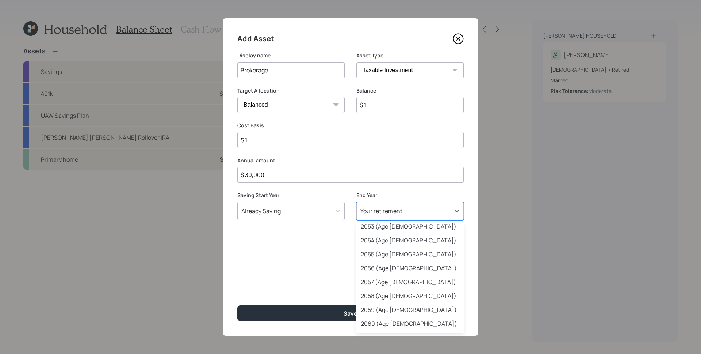
scroll to position [465, 0]
click at [404, 251] on div "2056 (Age [DEMOGRAPHIC_DATA])" at bounding box center [410, 252] width 107 height 14
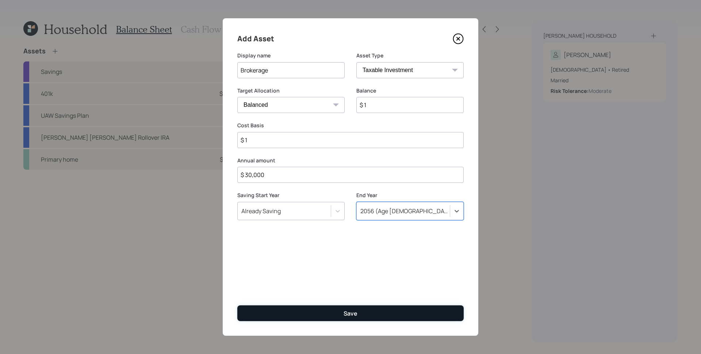
click at [357, 315] on div "Save" at bounding box center [351, 313] width 14 height 8
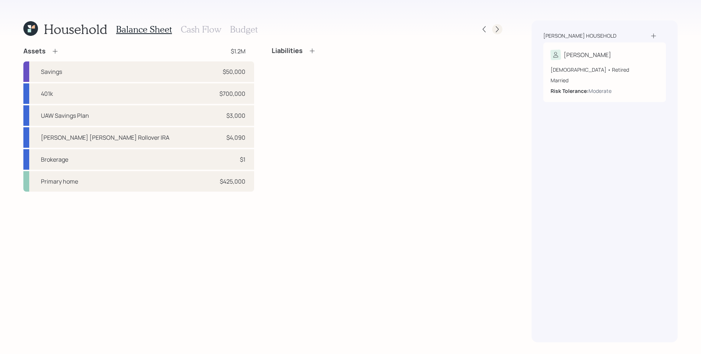
click at [499, 29] on icon at bounding box center [497, 29] width 3 height 6
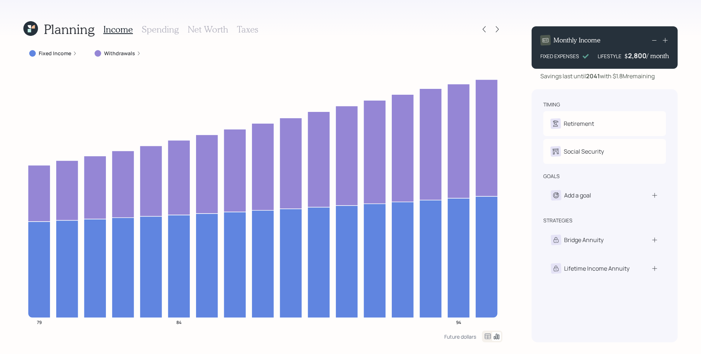
click at [214, 29] on h3 "Net Worth" at bounding box center [208, 29] width 41 height 11
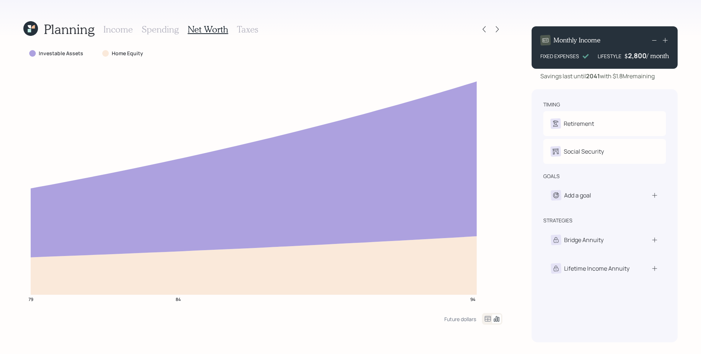
click at [485, 319] on icon at bounding box center [488, 318] width 9 height 9
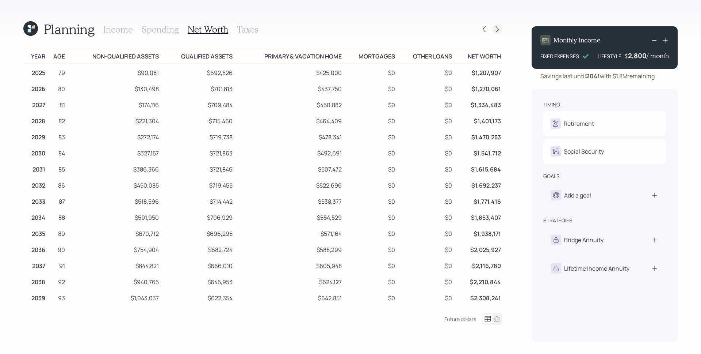
click at [498, 29] on icon at bounding box center [497, 29] width 3 height 6
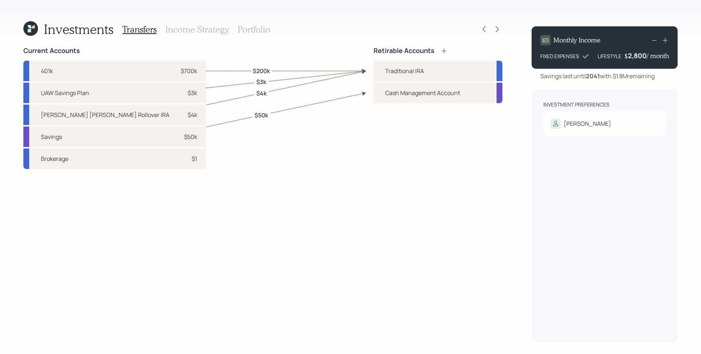
click at [440, 51] on div "Retirable Accounts" at bounding box center [411, 51] width 74 height 8
click at [442, 50] on icon at bounding box center [444, 50] width 7 height 7
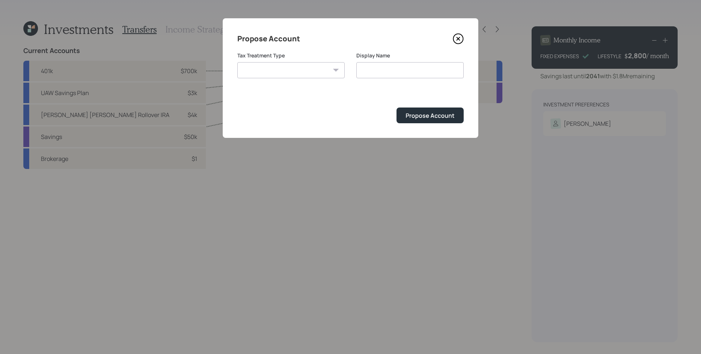
click at [290, 68] on select "[PERSON_NAME] Taxable Traditional" at bounding box center [290, 70] width 107 height 16
select select "taxable"
click at [237, 62] on select "[PERSON_NAME] Taxable Traditional" at bounding box center [290, 70] width 107 height 16
click at [402, 67] on input "Taxable" at bounding box center [410, 70] width 107 height 16
type input "Taxable Brokerage"
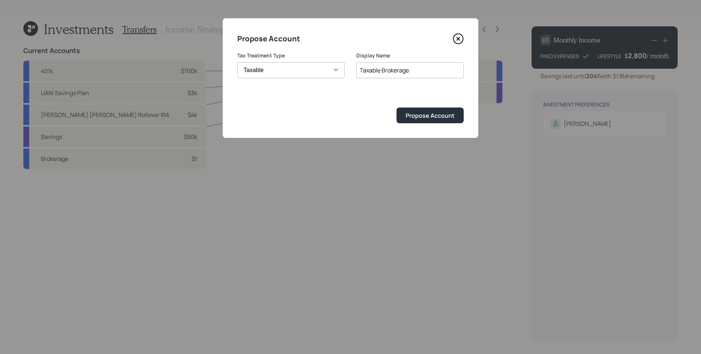
click at [405, 97] on form "Tax Treatment Type [PERSON_NAME] Taxable Traditional Display Name Taxable Broke…" at bounding box center [350, 87] width 226 height 71
click at [417, 114] on div "Propose Account" at bounding box center [430, 115] width 49 height 8
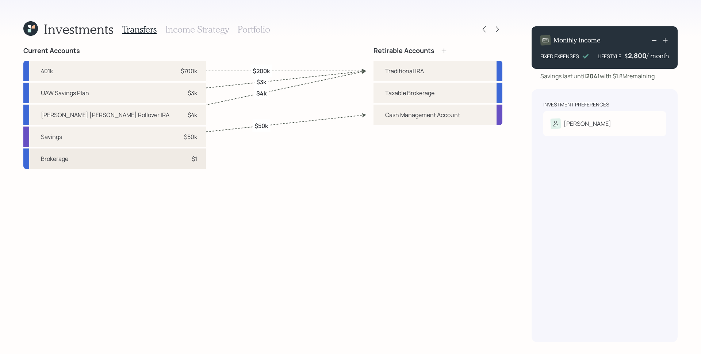
click at [147, 160] on div "Brokerage $1" at bounding box center [114, 158] width 183 height 20
click at [406, 91] on div "Taxable Brokerage" at bounding box center [409, 92] width 49 height 9
select select "8775a89f-6c5e-4b58-9f46-bf3cc4b60208"
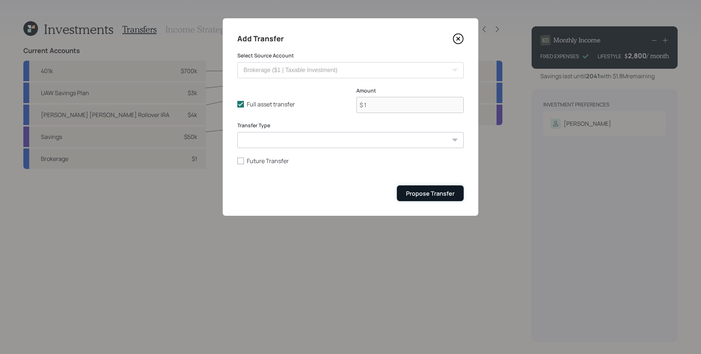
click at [437, 200] on button "Propose Transfer" at bounding box center [430, 193] width 67 height 16
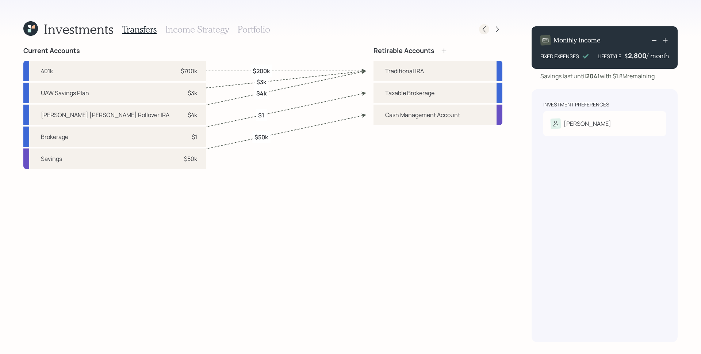
click at [486, 28] on icon at bounding box center [484, 29] width 7 height 7
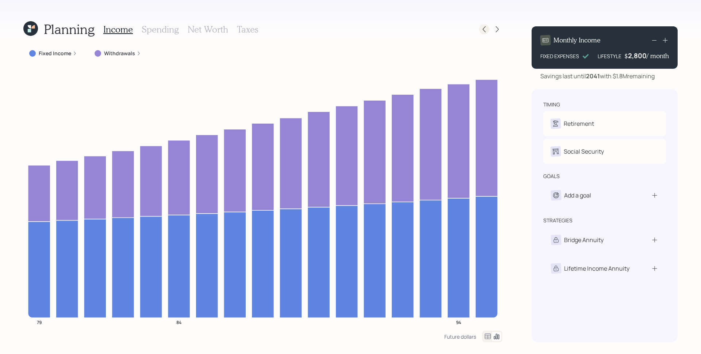
click at [488, 29] on div at bounding box center [484, 29] width 10 height 10
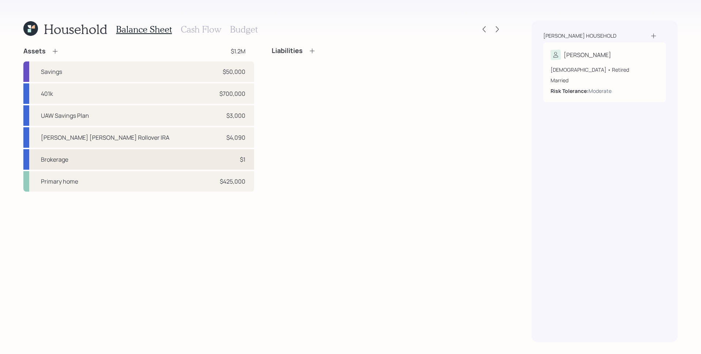
click at [191, 157] on div "Brokerage $1" at bounding box center [138, 159] width 231 height 20
select select "taxable"
select select "balanced"
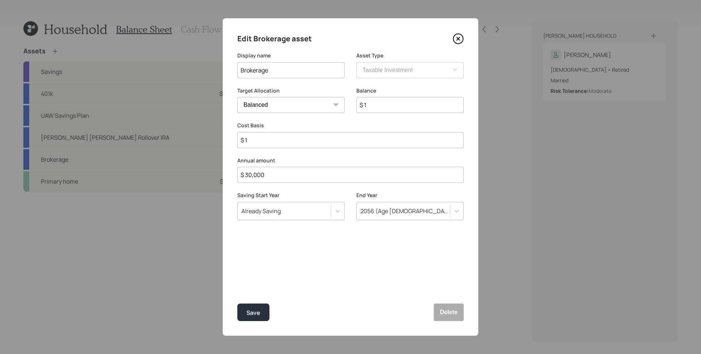
click at [387, 106] on input "$ 1" at bounding box center [410, 105] width 107 height 16
type input "$ 10,000"
click at [237, 303] on button "Save" at bounding box center [253, 312] width 32 height 18
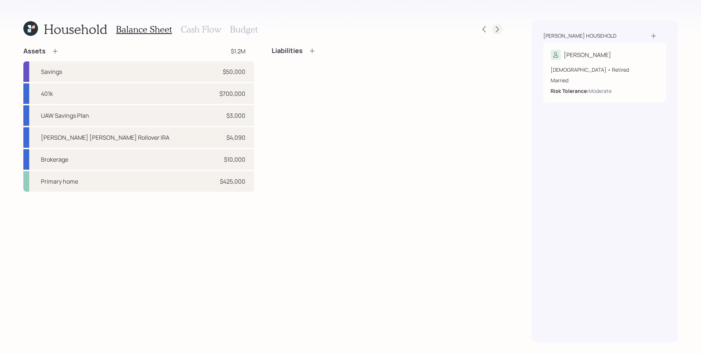
click at [499, 28] on icon at bounding box center [497, 29] width 7 height 7
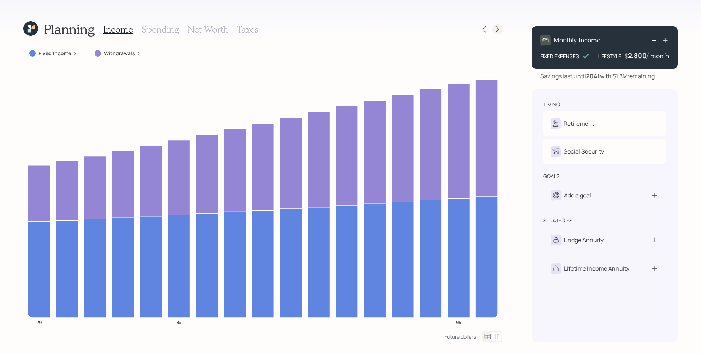
click at [497, 27] on icon at bounding box center [497, 29] width 7 height 7
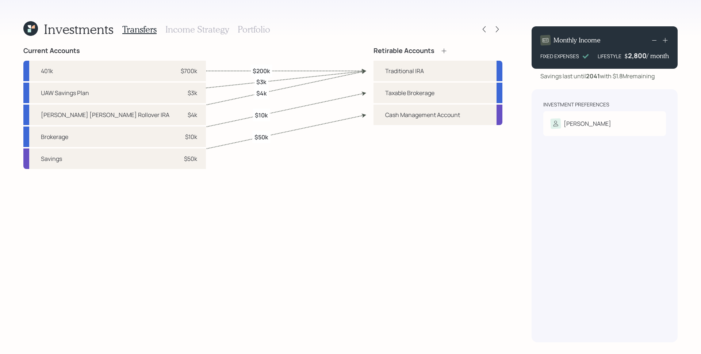
click at [259, 26] on h3 "Portfolio" at bounding box center [254, 29] width 33 height 11
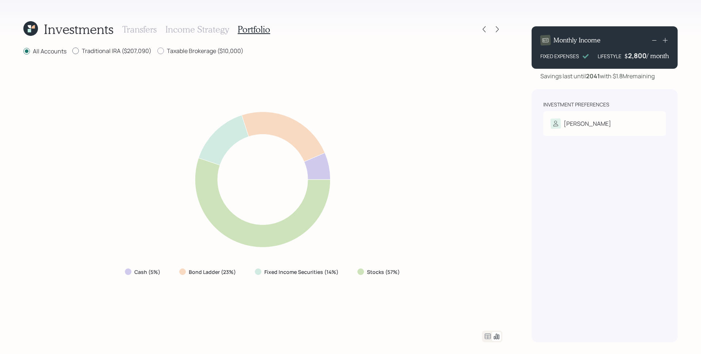
click at [98, 53] on label "Traditional IRA ($207,090)" at bounding box center [111, 51] width 79 height 8
click at [72, 51] on input "Traditional IRA ($207,090)" at bounding box center [72, 51] width 0 height 0
radio input "true"
radio input "false"
click at [181, 53] on label "Taxable Brokerage ($10,000)" at bounding box center [200, 51] width 86 height 8
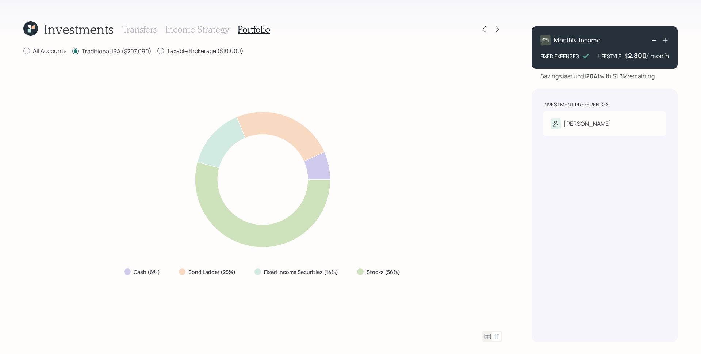
click at [157, 51] on input "Taxable Brokerage ($10,000)" at bounding box center [157, 51] width 0 height 0
radio input "true"
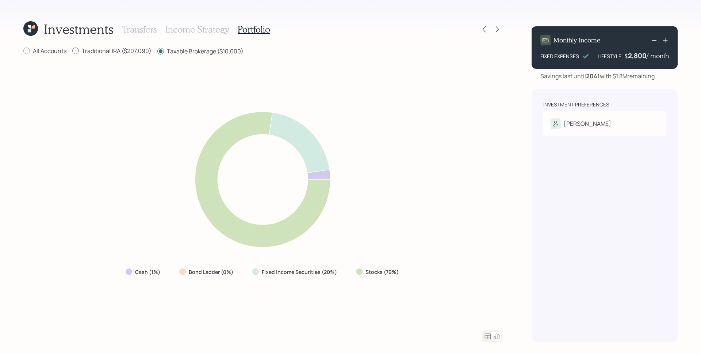
click at [100, 51] on label "Traditional IRA ($207,090)" at bounding box center [111, 51] width 79 height 8
click at [72, 51] on input "Traditional IRA ($207,090)" at bounding box center [72, 51] width 0 height 0
radio input "true"
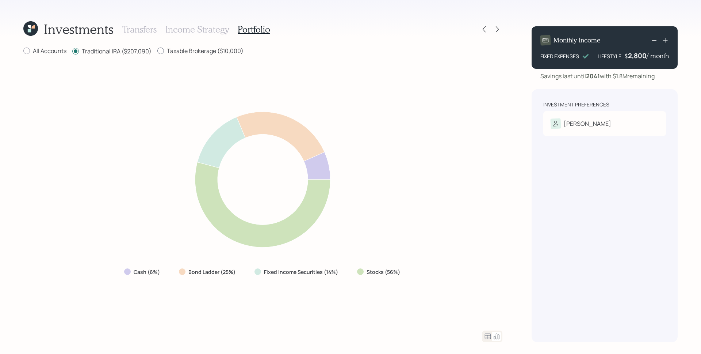
click at [192, 50] on label "Taxable Brokerage ($10,000)" at bounding box center [200, 51] width 86 height 8
click at [157, 51] on input "Taxable Brokerage ($10,000)" at bounding box center [157, 51] width 0 height 0
radio input "true"
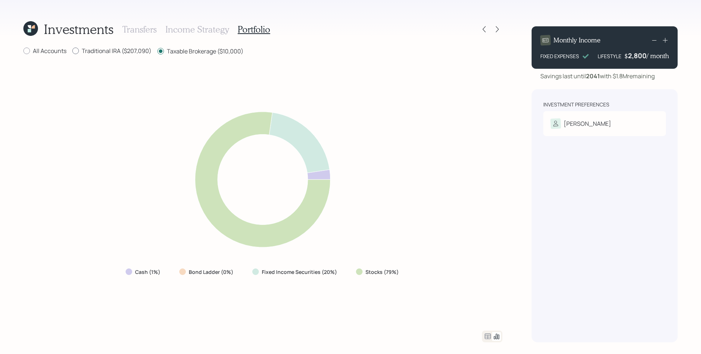
click at [114, 53] on label "Traditional IRA ($207,090)" at bounding box center [111, 51] width 79 height 8
click at [72, 51] on input "Traditional IRA ($207,090)" at bounding box center [72, 51] width 0 height 0
radio input "true"
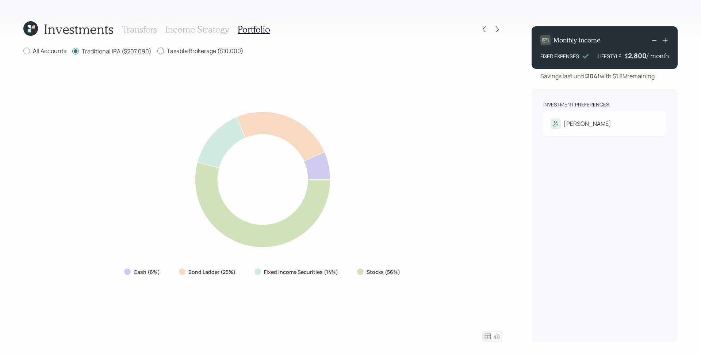
click at [188, 50] on label "Taxable Brokerage ($10,000)" at bounding box center [200, 51] width 86 height 8
click at [157, 51] on input "Taxable Brokerage ($10,000)" at bounding box center [157, 51] width 0 height 0
radio input "true"
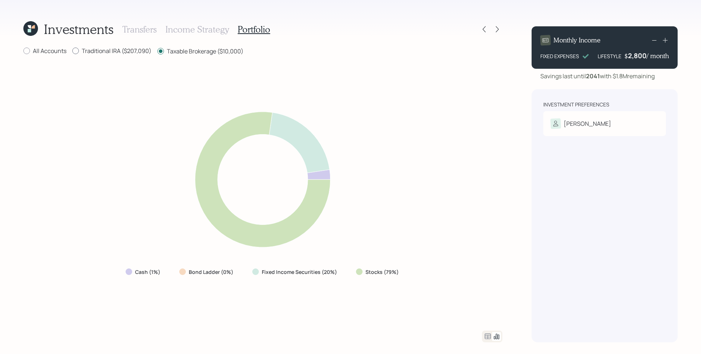
click at [122, 52] on label "Traditional IRA ($207,090)" at bounding box center [111, 51] width 79 height 8
click at [72, 51] on input "Traditional IRA ($207,090)" at bounding box center [72, 51] width 0 height 0
radio input "true"
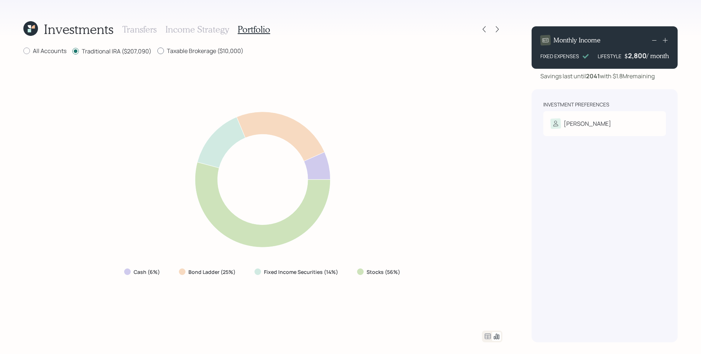
click at [193, 50] on label "Taxable Brokerage ($10,000)" at bounding box center [200, 51] width 86 height 8
click at [157, 51] on input "Taxable Brokerage ($10,000)" at bounding box center [157, 51] width 0 height 0
radio input "true"
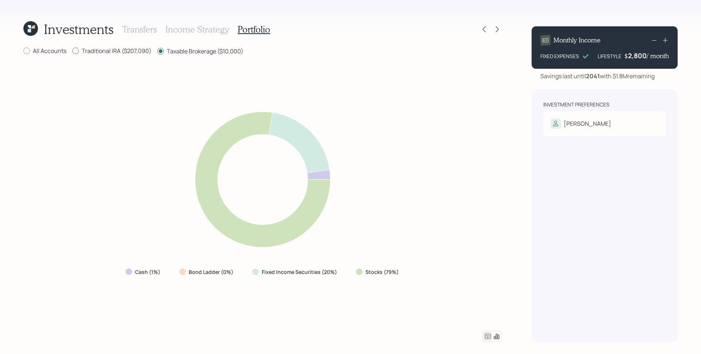
click at [119, 51] on label "Traditional IRA ($207,090)" at bounding box center [111, 51] width 79 height 8
click at [72, 51] on input "Traditional IRA ($207,090)" at bounding box center [72, 51] width 0 height 0
radio input "true"
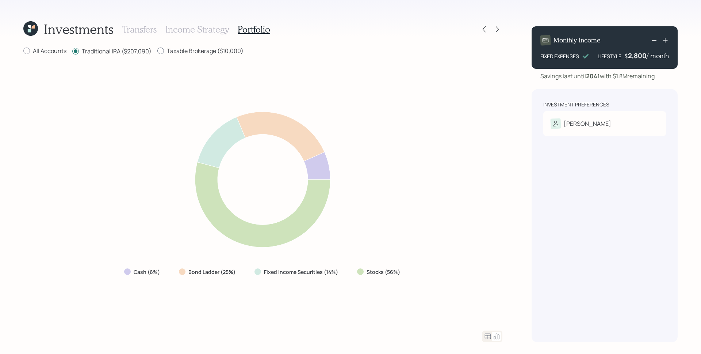
click at [176, 52] on label "Taxable Brokerage ($10,000)" at bounding box center [200, 51] width 86 height 8
click at [157, 51] on input "Taxable Brokerage ($10,000)" at bounding box center [157, 51] width 0 height 0
radio input "true"
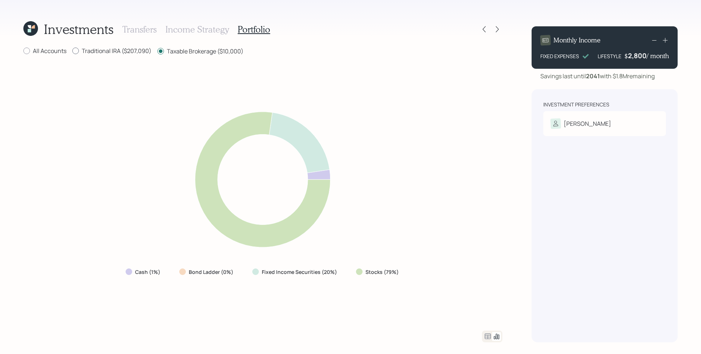
click at [117, 52] on label "Traditional IRA ($207,090)" at bounding box center [111, 51] width 79 height 8
click at [72, 51] on input "Traditional IRA ($207,090)" at bounding box center [72, 51] width 0 height 0
radio input "true"
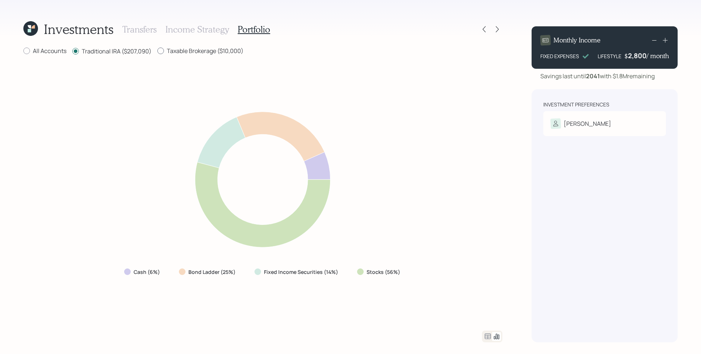
click at [180, 54] on label "Taxable Brokerage ($10,000)" at bounding box center [200, 51] width 86 height 8
click at [157, 51] on input "Taxable Brokerage ($10,000)" at bounding box center [157, 51] width 0 height 0
radio input "true"
radio input "false"
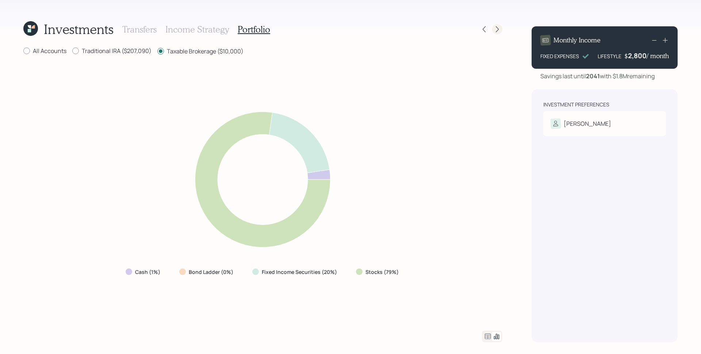
click at [501, 28] on icon at bounding box center [497, 29] width 7 height 7
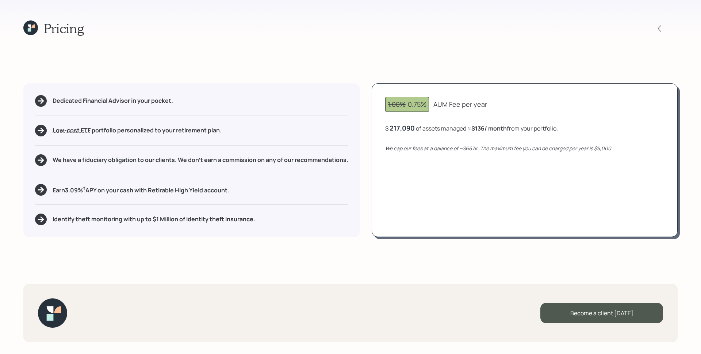
click at [405, 130] on div "217,090" at bounding box center [402, 127] width 25 height 9
click at [405, 130] on div "217090" at bounding box center [401, 127] width 23 height 9
click at [422, 161] on div "1.00% 0.75% AUM Fee per year $ 200000 of assets managed ≈ $136 / month from you…" at bounding box center [525, 159] width 306 height 153
drag, startPoint x: 408, startPoint y: 107, endPoint x: 428, endPoint y: 104, distance: 19.9
click at [428, 104] on div "1.00% 0.75%" at bounding box center [407, 104] width 44 height 15
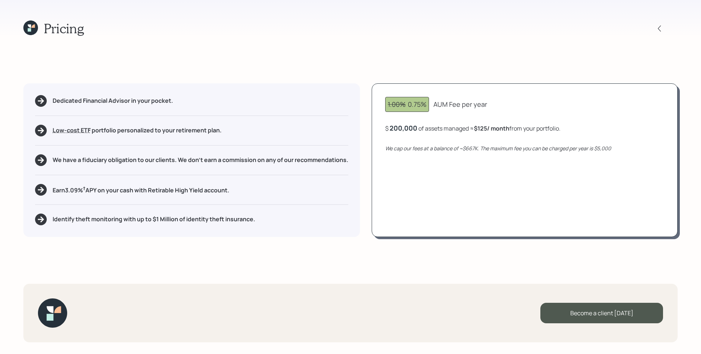
click at [514, 102] on div "1.00% 0.75% AUM Fee per year" at bounding box center [524, 104] width 279 height 15
drag, startPoint x: 467, startPoint y: 151, endPoint x: 476, endPoint y: 148, distance: 8.7
click at [476, 148] on icon "We cap our fees at a balance of ~$667K. The maximum fee you can be charged per …" at bounding box center [498, 148] width 226 height 7
click at [410, 122] on div "1.00% 0.75% AUM Fee per year $ 200,000 of assets managed ≈ $125 / month from yo…" at bounding box center [525, 159] width 306 height 153
click at [410, 126] on div "200,000" at bounding box center [404, 127] width 28 height 9
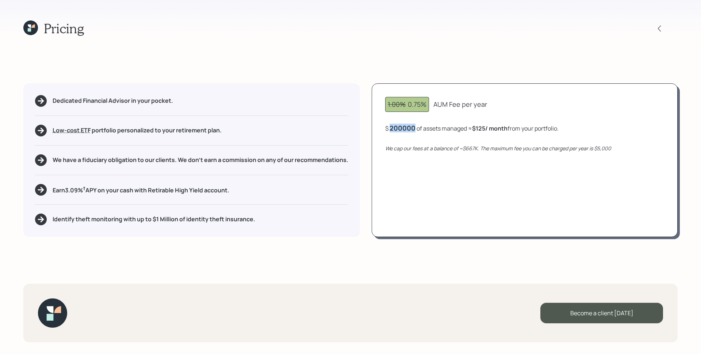
click at [410, 126] on div "200000" at bounding box center [403, 127] width 26 height 9
click at [428, 165] on div "1.00% 0.75% AUM Fee per year $ 700000 of assets managed ≈ $125 / month from you…" at bounding box center [525, 159] width 306 height 153
drag, startPoint x: 567, startPoint y: 128, endPoint x: 603, endPoint y: 128, distance: 35.8
click at [598, 129] on div "$ 700,000 of assets managed ≈ $417 / month from your portfolio ≈ 0.72 % AUM ." at bounding box center [491, 127] width 213 height 9
click at [580, 185] on div "1.00% 0.75% Base AUM Fee per year $ 700,000 of assets managed ≈ $417 / month fr…" at bounding box center [525, 159] width 306 height 153
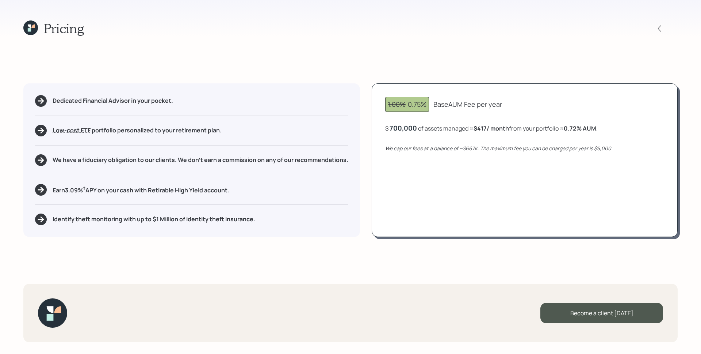
click at [394, 129] on div "700,000" at bounding box center [403, 127] width 27 height 9
click at [394, 129] on div "700000" at bounding box center [403, 127] width 26 height 9
click at [430, 170] on div "1.00% 0.75% Base AUM Fee per year $ 200000 of assets managed ≈ $417 / month fro…" at bounding box center [525, 159] width 306 height 153
click at [401, 130] on div "200000" at bounding box center [403, 127] width 26 height 9
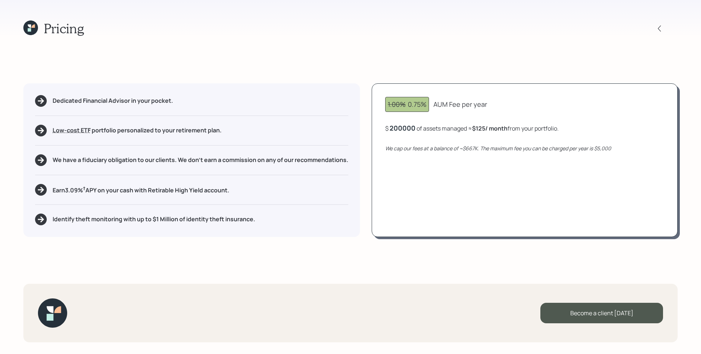
click at [401, 130] on div "200000" at bounding box center [403, 127] width 26 height 9
click at [465, 196] on div "1.00% 0.75% AUM Fee per year $ 700000 of assets managed ≈ $125 / month from you…" at bounding box center [525, 159] width 306 height 153
drag, startPoint x: 410, startPoint y: 103, endPoint x: 425, endPoint y: 106, distance: 16.0
click at [425, 106] on div "1.00% 0.75%" at bounding box center [407, 104] width 39 height 10
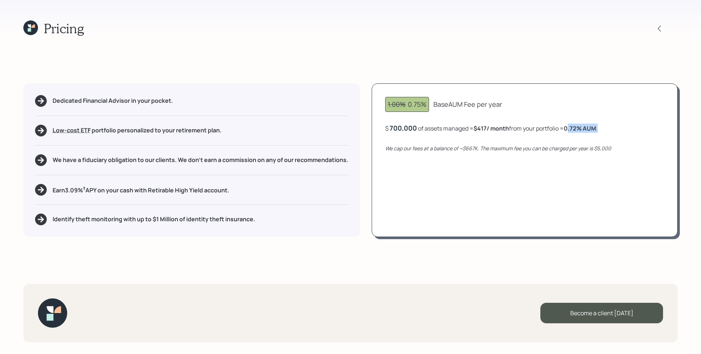
drag, startPoint x: 571, startPoint y: 128, endPoint x: 604, endPoint y: 130, distance: 33.3
click at [604, 130] on div "$ 700,000 of assets managed ≈ $417 / month from your portfolio ≈ 0.72 % AUM ." at bounding box center [524, 127] width 279 height 9
click at [405, 129] on div "700,000" at bounding box center [403, 127] width 27 height 9
click at [405, 129] on div "700000" at bounding box center [403, 127] width 26 height 9
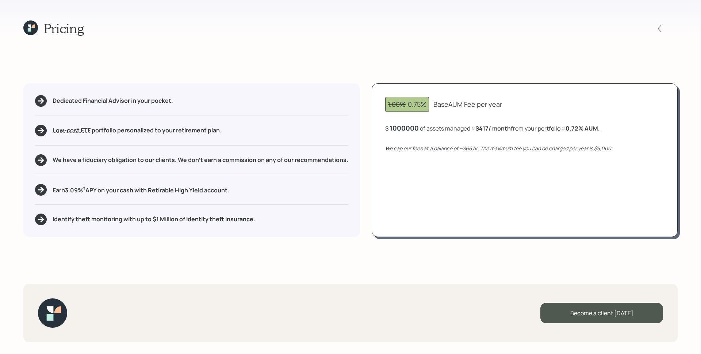
click at [446, 166] on div "1.00% 0.75% Base AUM Fee per year $ 1000000 of assets managed ≈ $417 / month fr…" at bounding box center [525, 159] width 306 height 153
drag, startPoint x: 572, startPoint y: 130, endPoint x: 597, endPoint y: 131, distance: 24.8
click at [597, 131] on div "$ 1,000,000 of assets managed ≈ $417 / month from your portfolio ≈ 0.5 % AUM ." at bounding box center [492, 127] width 214 height 9
click at [411, 130] on div "1,000,000" at bounding box center [406, 127] width 33 height 9
click at [411, 130] on div "1000000" at bounding box center [404, 127] width 29 height 9
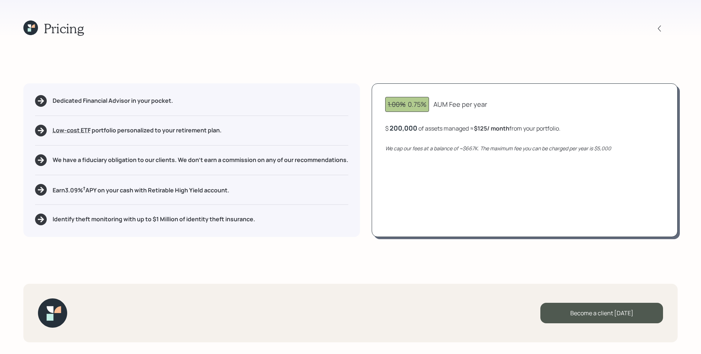
click at [33, 25] on icon at bounding box center [32, 25] width 3 height 3
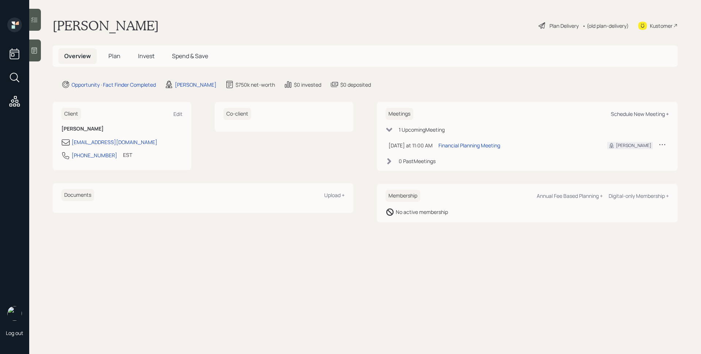
click at [635, 113] on div "Schedule New Meeting +" at bounding box center [640, 113] width 58 height 7
select select "d946c976-65aa-4529-ac9d-02c4f1114fc0"
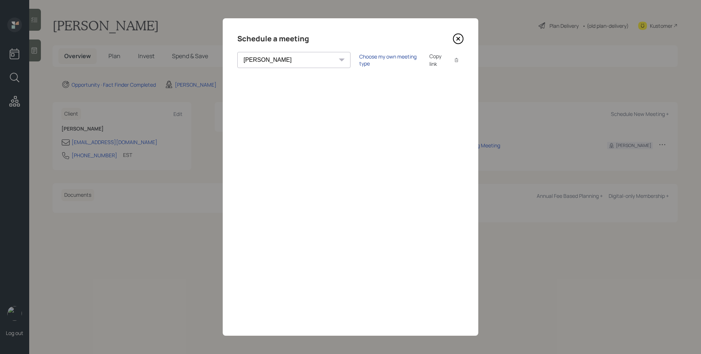
click at [359, 62] on div "Choose my own meeting type" at bounding box center [389, 60] width 61 height 14
click at [459, 40] on icon at bounding box center [458, 38] width 11 height 11
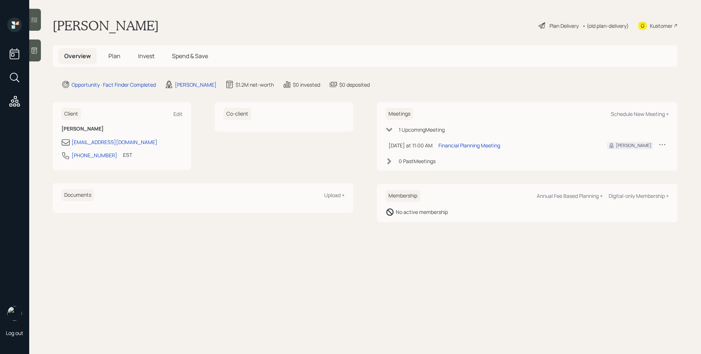
click at [107, 54] on h5 "Plan" at bounding box center [115, 56] width 24 height 16
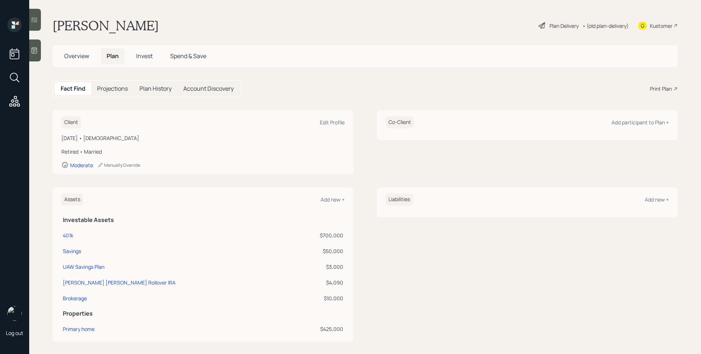
click at [663, 89] on div "Print Plan" at bounding box center [661, 89] width 22 height 8
